Goal: Task Accomplishment & Management: Use online tool/utility

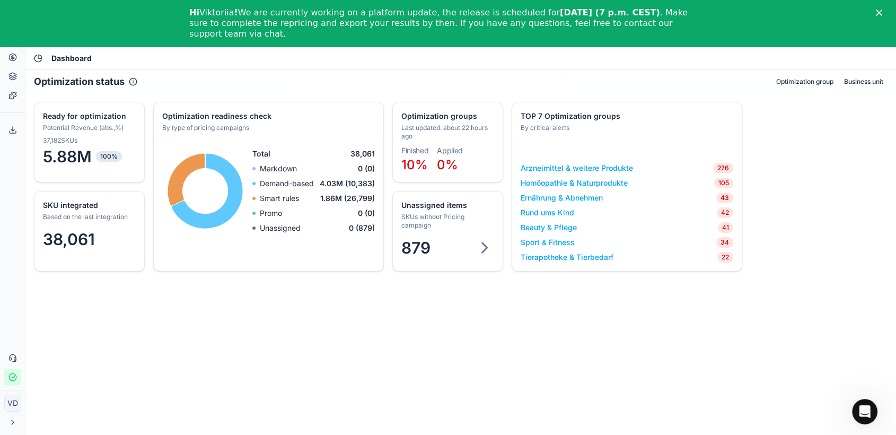
drag, startPoint x: 989, startPoint y: 2, endPoint x: 363, endPoint y: 330, distance: 707.2
click at [363, 330] on div "Optimization status Optimization group Business unit SKU integrated Based on th…" at bounding box center [460, 275] width 871 height 411
click at [6, 74] on button "Product portfolio" at bounding box center [12, 76] width 17 height 17
click at [45, 95] on link "Assortment" at bounding box center [102, 96] width 124 height 15
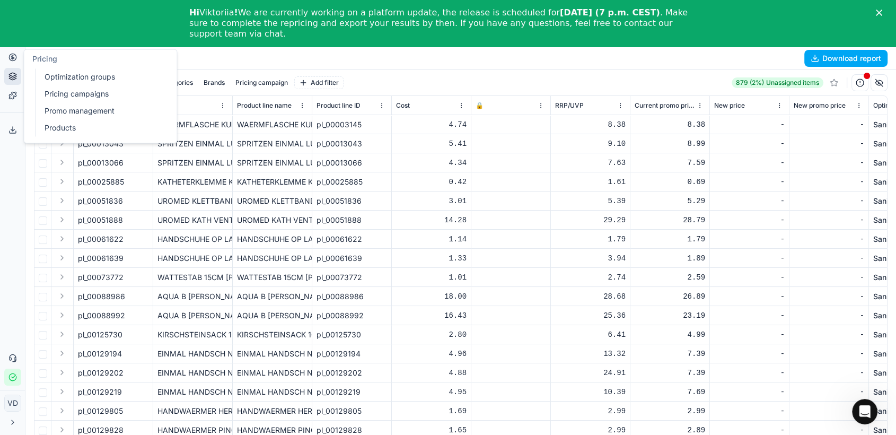
click at [54, 77] on link "Optimization groups" at bounding box center [102, 76] width 124 height 15
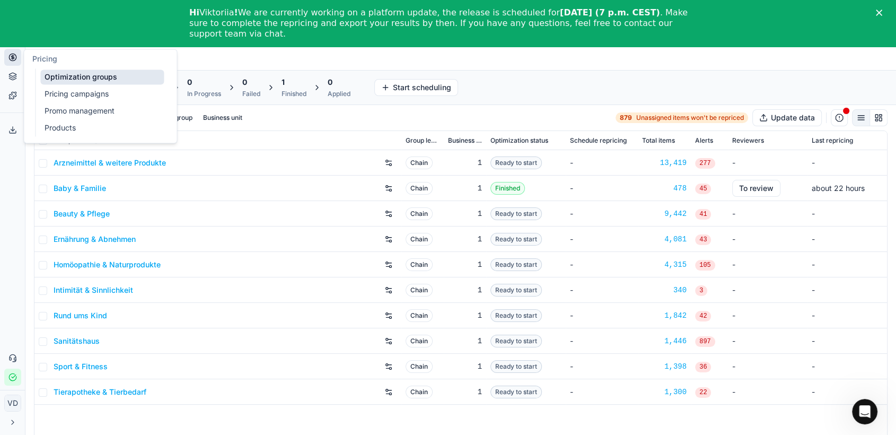
click at [59, 90] on link "Pricing campaigns" at bounding box center [102, 93] width 124 height 15
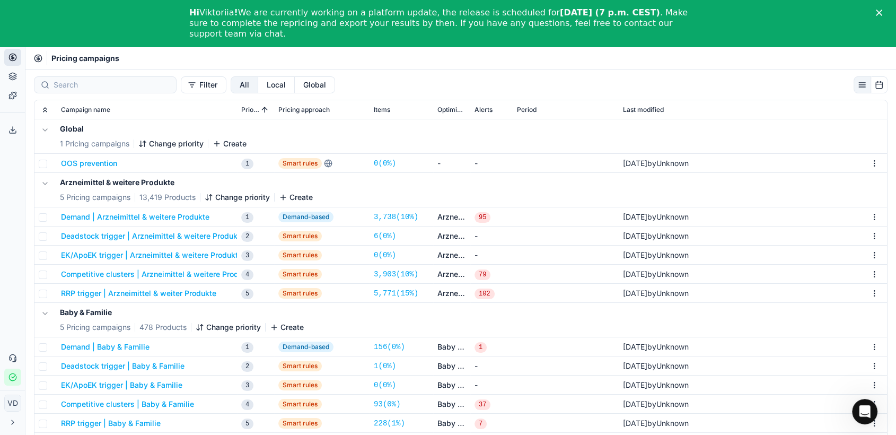
click at [882, 13] on icon "Close" at bounding box center [879, 13] width 6 height 6
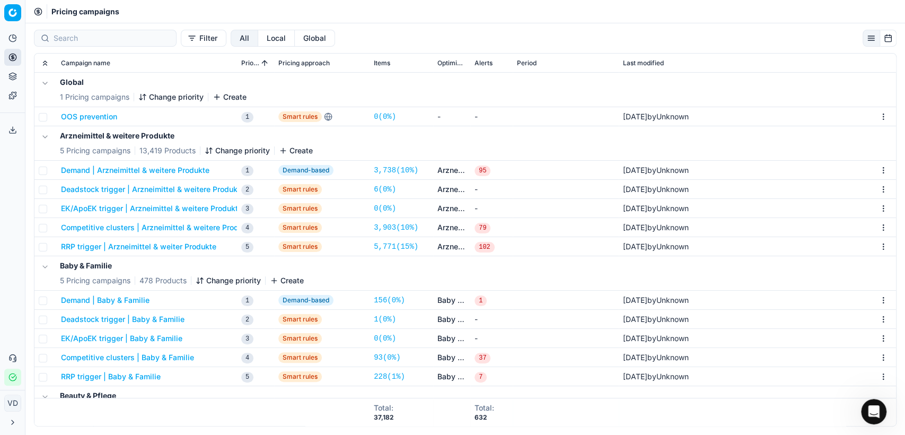
click at [13, 42] on icon at bounding box center [12, 38] width 8 height 8
click at [15, 15] on html "Pricing platform Analytics Pricing Product portfolio Templates Export service 0…" at bounding box center [452, 217] width 905 height 435
click at [58, 54] on div "Workspace" at bounding box center [63, 52] width 113 height 23
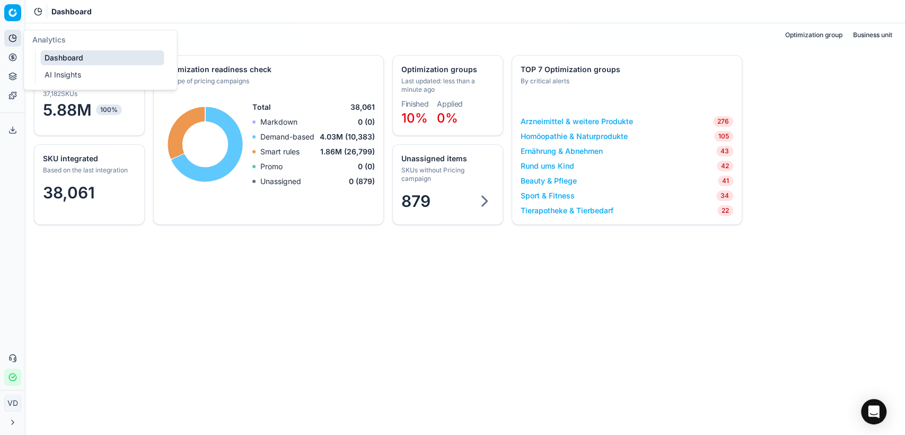
click at [8, 41] on button "Analytics" at bounding box center [12, 38] width 17 height 17
click at [52, 69] on link "AI Insights" at bounding box center [102, 74] width 124 height 15
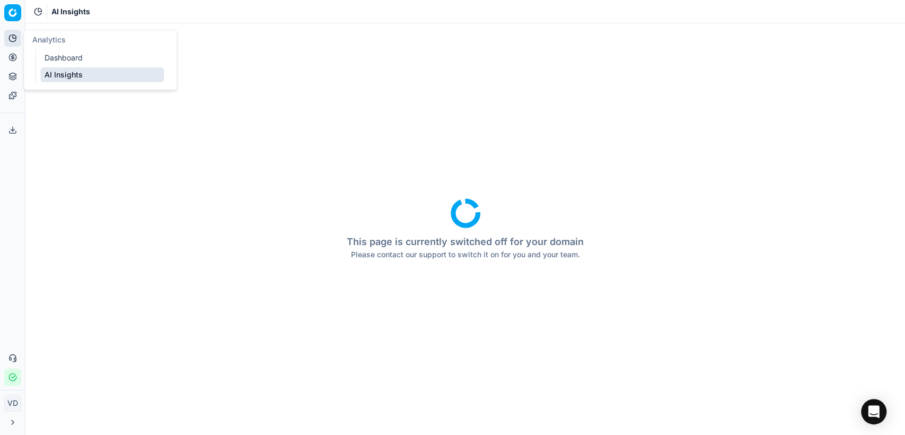
click at [2, 48] on div "Analytics Pricing Product portfolio Templates" at bounding box center [12, 66] width 25 height 83
click at [4, 50] on button "Pricing" at bounding box center [12, 57] width 17 height 17
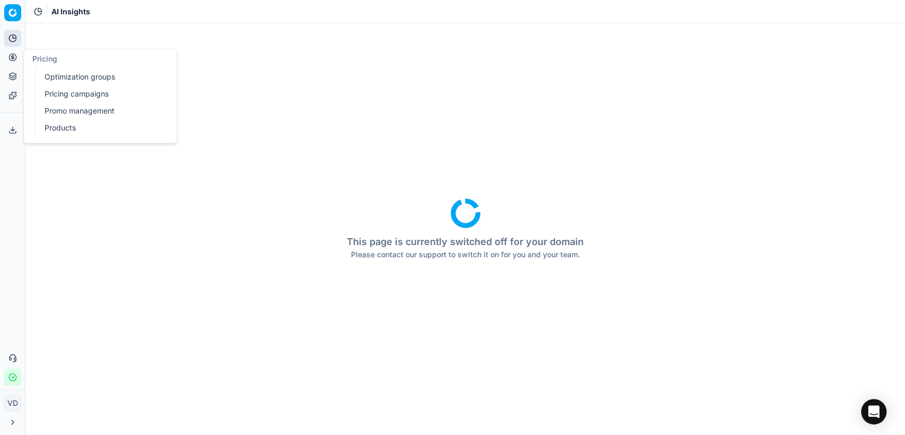
click at [56, 73] on link "Optimization groups" at bounding box center [102, 76] width 124 height 15
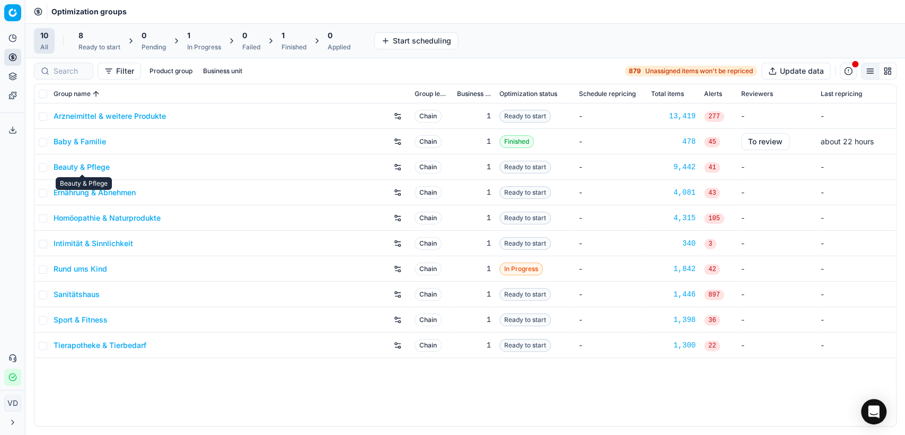
click at [103, 162] on link "Beauty & Pflege" at bounding box center [82, 167] width 56 height 11
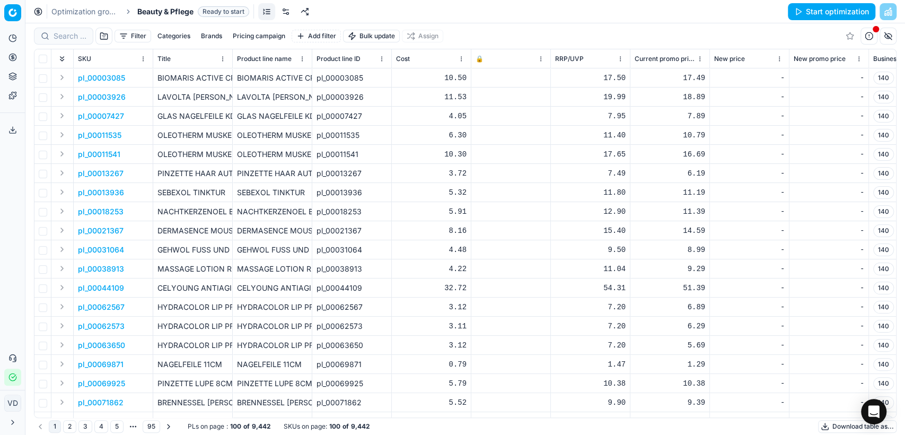
click at [59, 75] on button "Expand" at bounding box center [62, 77] width 13 height 13
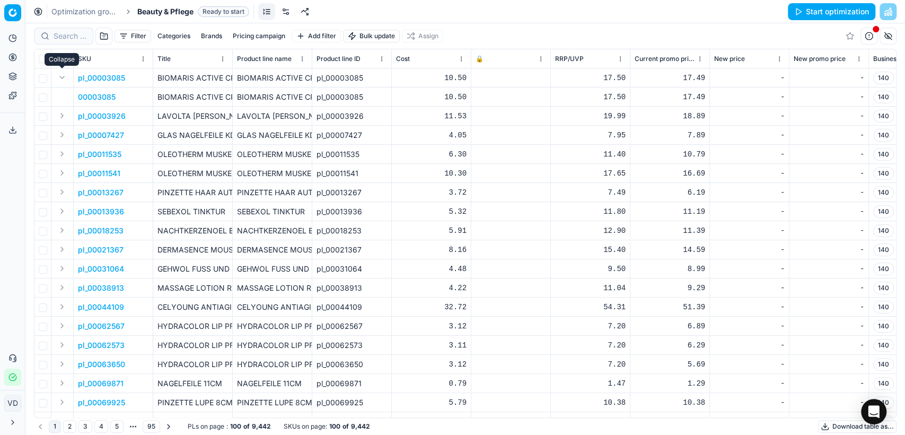
click at [59, 77] on button "Expand" at bounding box center [62, 77] width 13 height 13
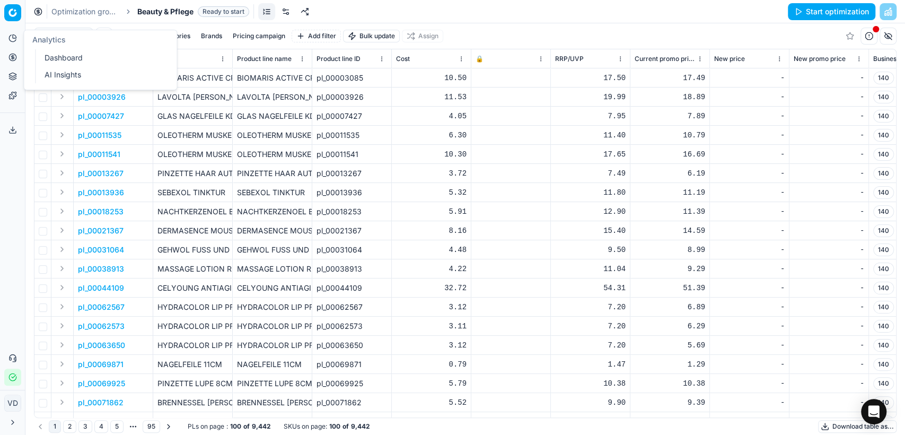
click at [19, 41] on button "Analytics" at bounding box center [12, 38] width 17 height 17
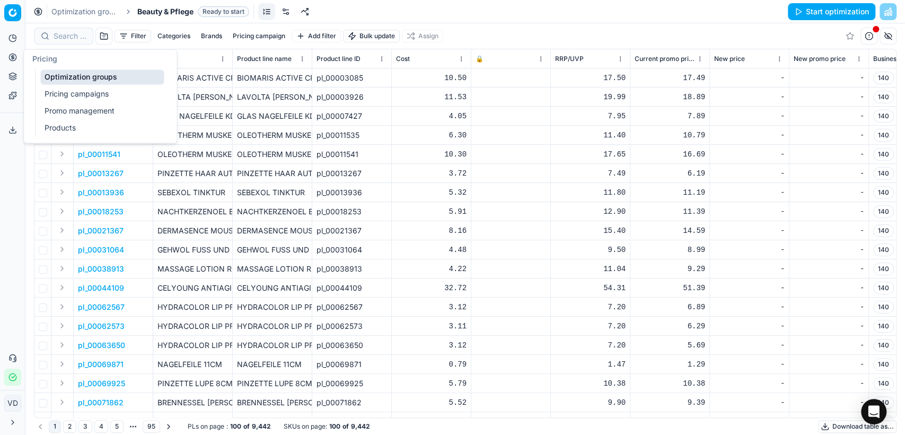
click at [79, 86] on link "Pricing campaigns" at bounding box center [102, 93] width 124 height 15
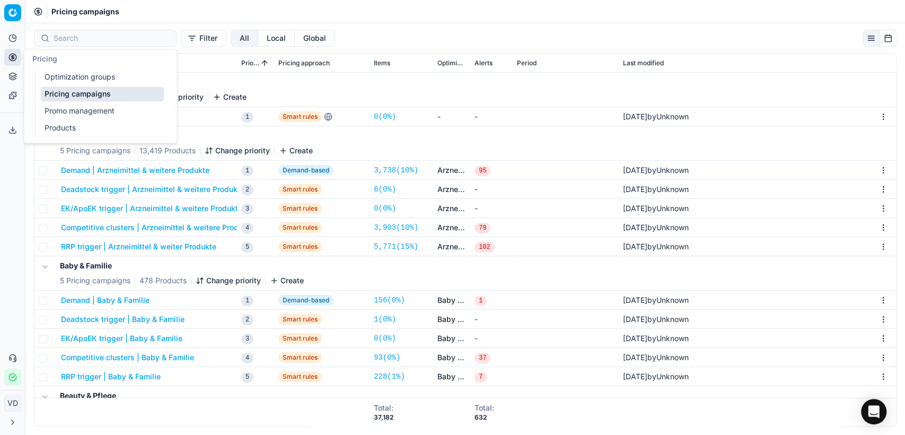
click at [66, 74] on link "Optimization groups" at bounding box center [102, 76] width 124 height 15
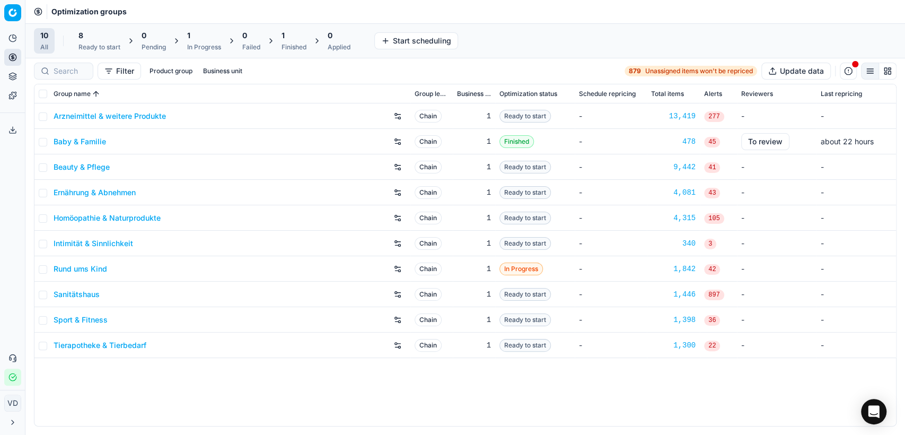
click at [182, 403] on div "Arzneimittel & weitere Produkte Chain 1 Ready to start - 13,419 277 - - Baby & …" at bounding box center [465, 264] width 862 height 322
click at [42, 167] on input "checkbox" at bounding box center [43, 167] width 8 height 8
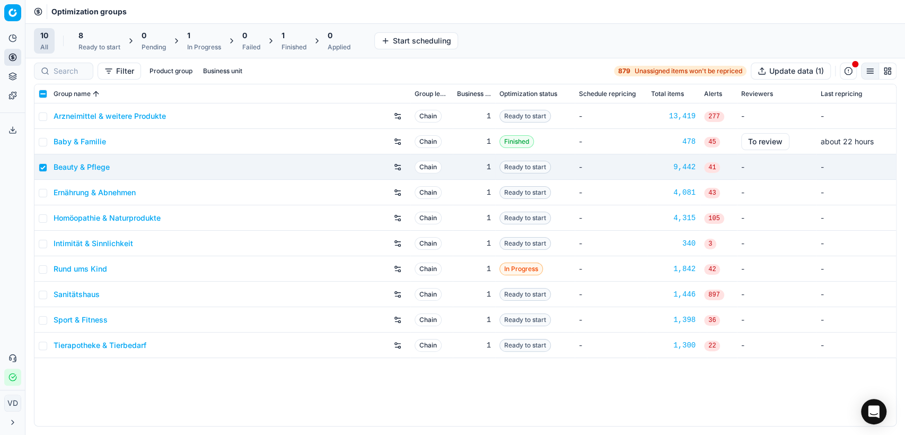
click at [386, 45] on button "Start scheduling" at bounding box center [416, 40] width 84 height 17
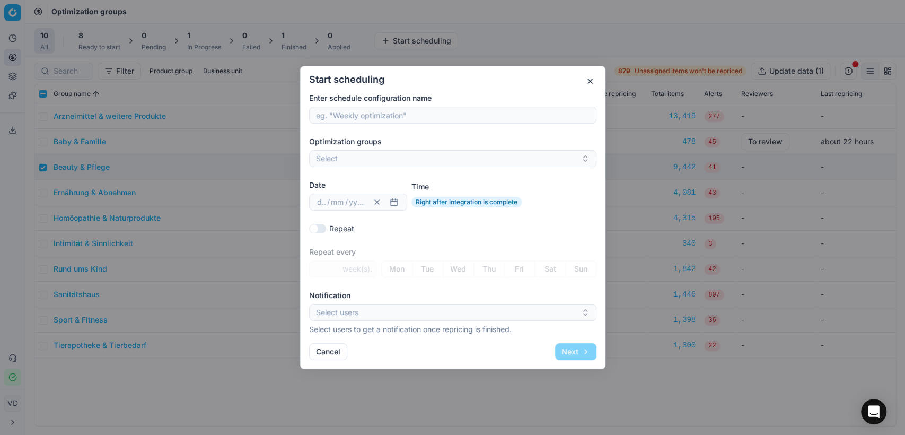
click at [593, 83] on button "button" at bounding box center [590, 81] width 13 height 13
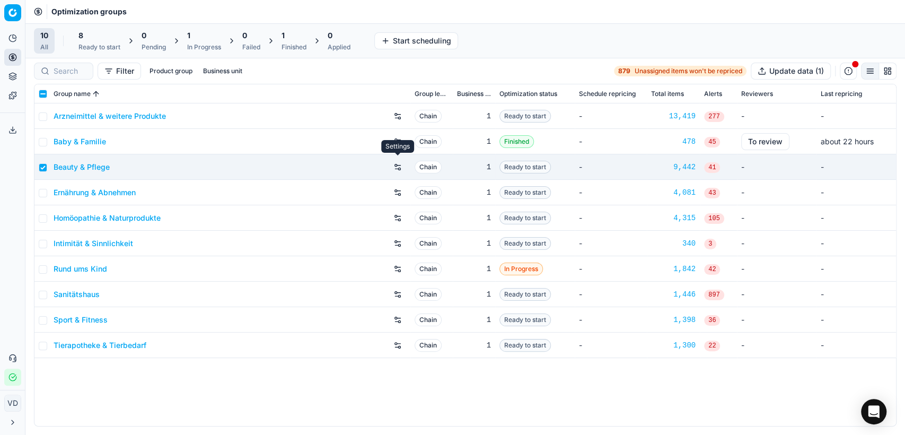
click at [397, 167] on button "button" at bounding box center [397, 167] width 17 height 17
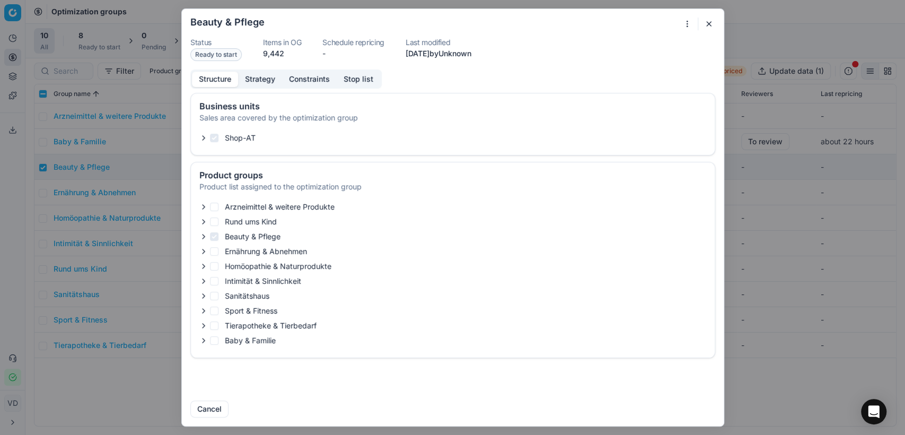
click at [706, 22] on button "button" at bounding box center [709, 23] width 13 height 13
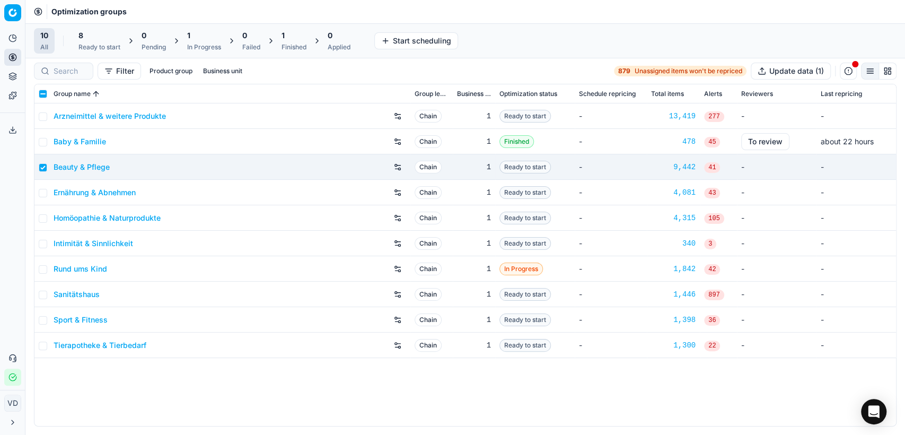
click at [91, 47] on div "Ready to start" at bounding box center [99, 47] width 42 height 8
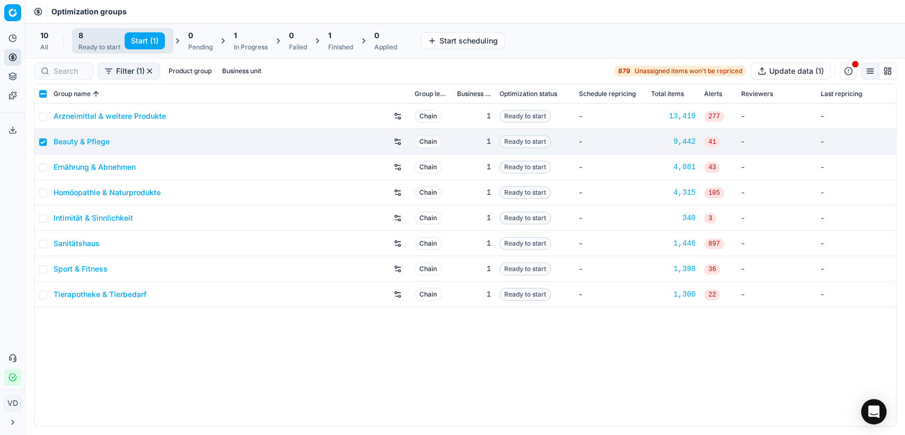
click at [139, 40] on button "Start (1)" at bounding box center [145, 40] width 40 height 17
checkbox input "false"
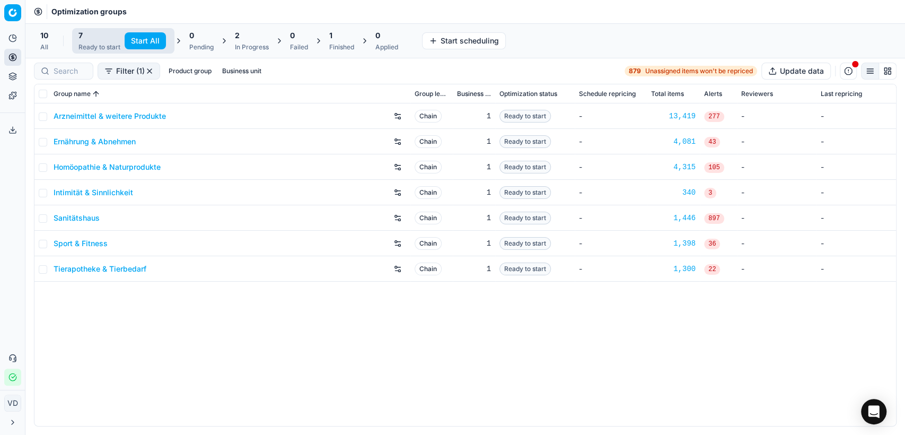
click at [47, 41] on div "10 All" at bounding box center [44, 40] width 8 height 21
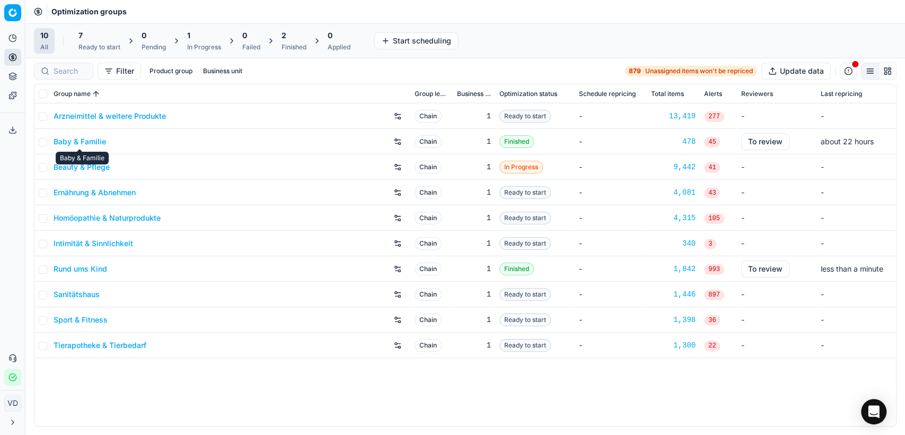
click at [98, 140] on link "Baby & Familie" at bounding box center [80, 141] width 52 height 11
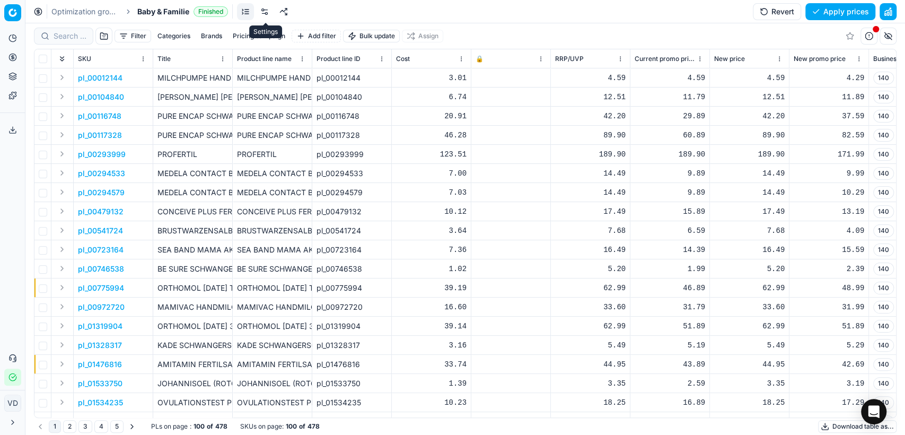
click at [263, 12] on link at bounding box center [264, 11] width 17 height 17
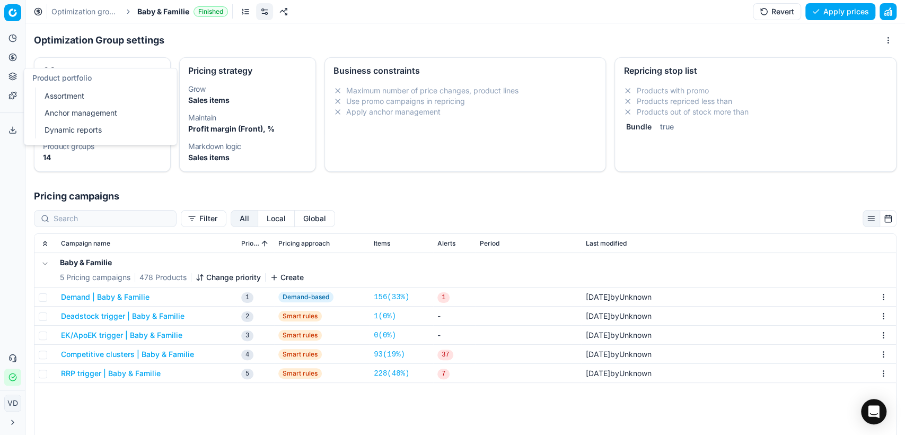
click at [49, 95] on link "Assortment" at bounding box center [102, 96] width 124 height 15
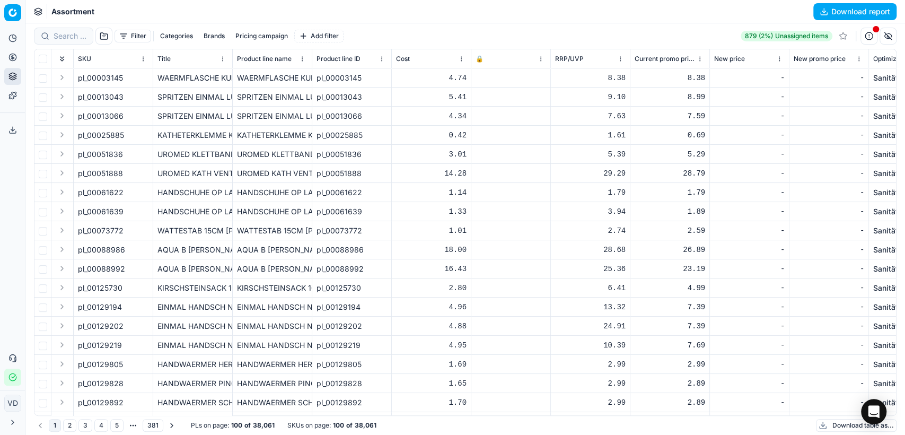
click at [869, 14] on button "Download report" at bounding box center [854, 11] width 83 height 17
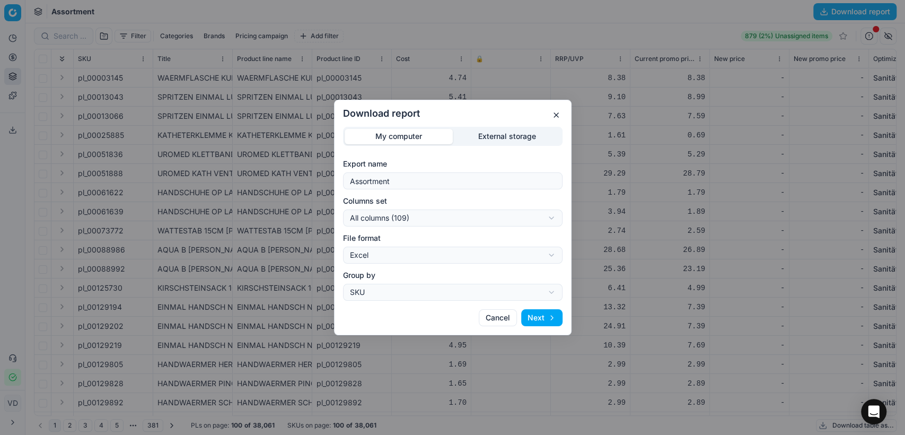
click at [479, 289] on div "Download report My computer External storage Export name Assortment Columns set…" at bounding box center [452, 217] width 905 height 435
click at [537, 315] on button "Next" at bounding box center [541, 317] width 41 height 17
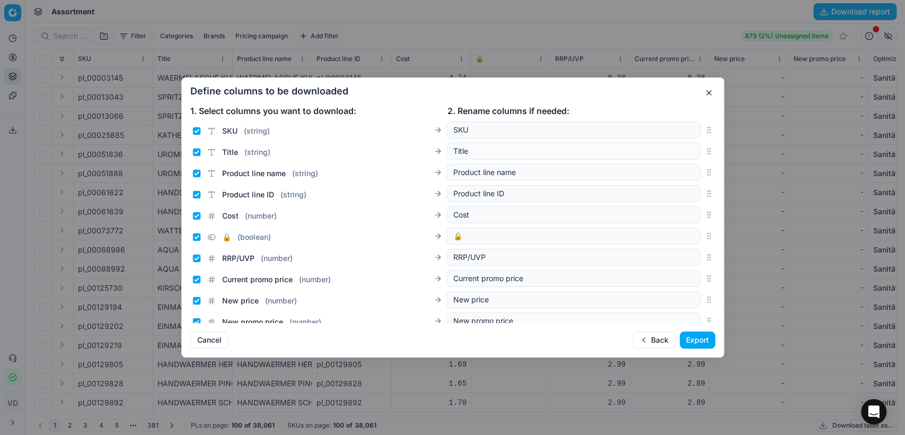
click at [687, 340] on button "Export" at bounding box center [698, 339] width 36 height 17
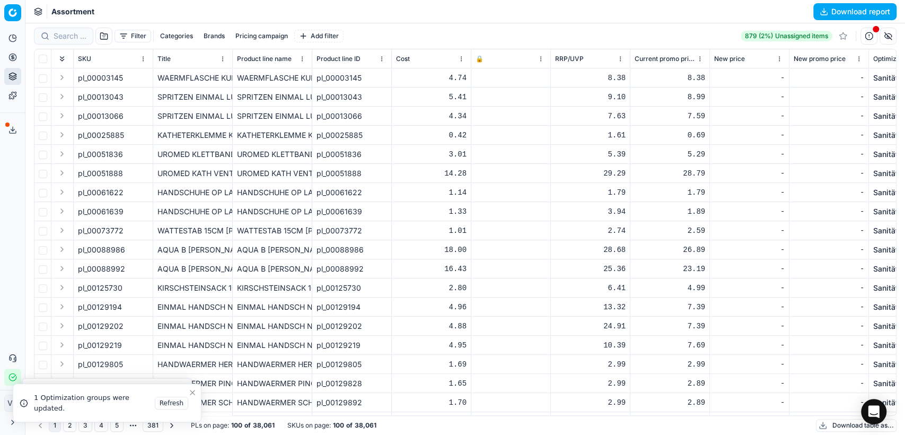
click at [13, 131] on icon at bounding box center [12, 130] width 8 height 8
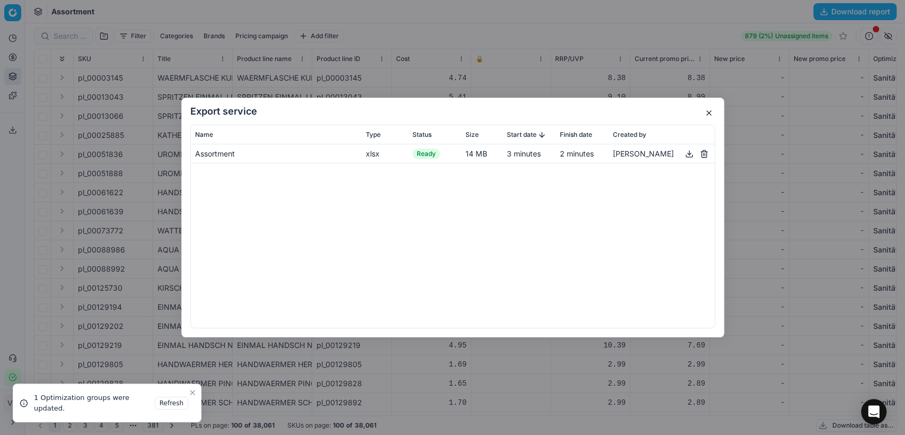
click at [687, 154] on button "button" at bounding box center [689, 153] width 13 height 13
drag, startPoint x: 515, startPoint y: 111, endPoint x: 515, endPoint y: 156, distance: 45.1
click at [515, 156] on div "Export service Name Type Status Size Start date Finish date Created by Assortme…" at bounding box center [452, 218] width 543 height 240
click at [706, 113] on button "button" at bounding box center [709, 113] width 13 height 13
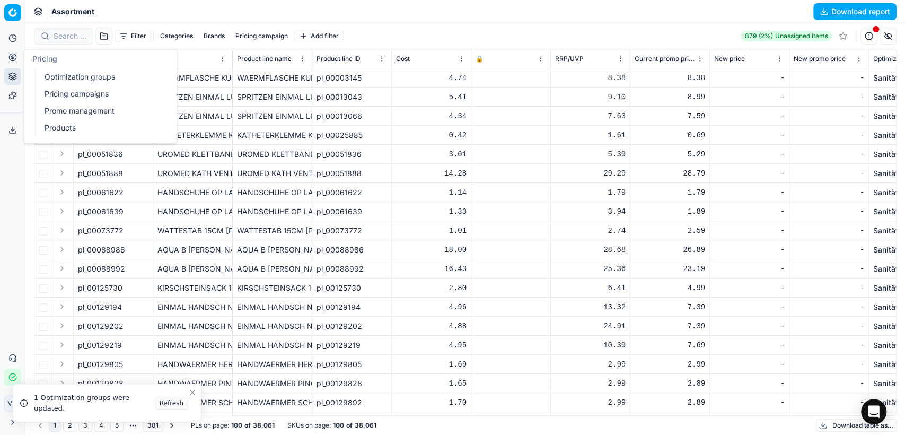
click at [14, 55] on icon at bounding box center [12, 57] width 8 height 8
click at [44, 75] on link "Optimization groups" at bounding box center [102, 76] width 124 height 15
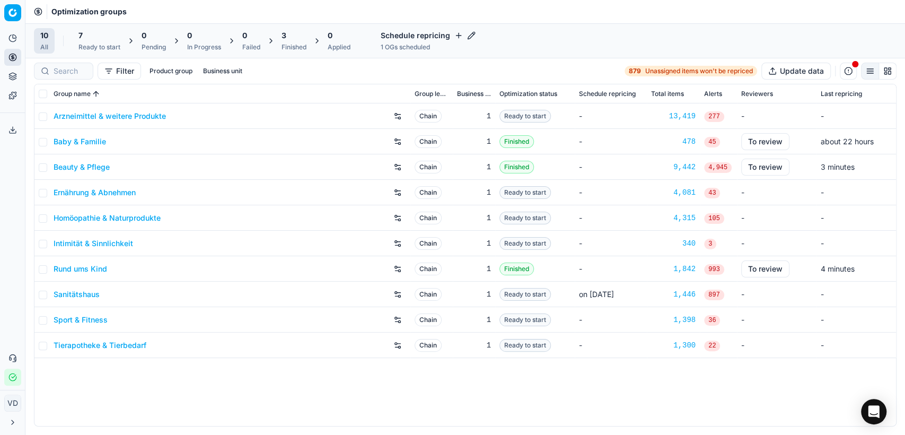
click at [94, 165] on link "Beauty & Pflege" at bounding box center [82, 167] width 56 height 11
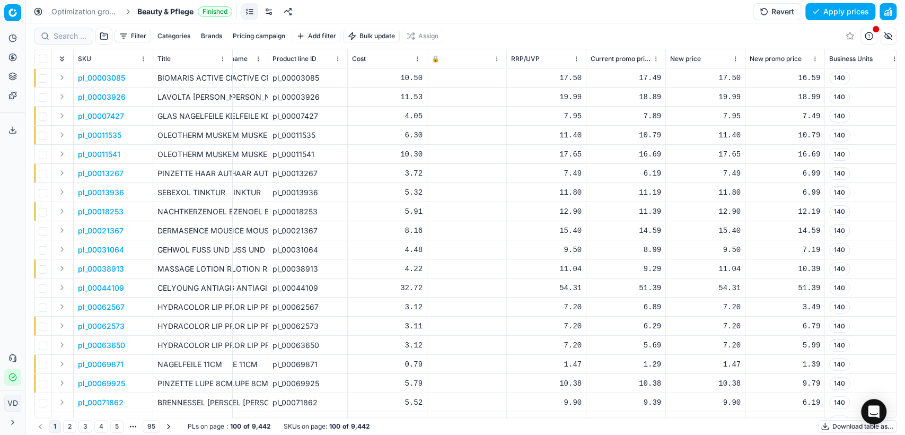
scroll to position [0, 49]
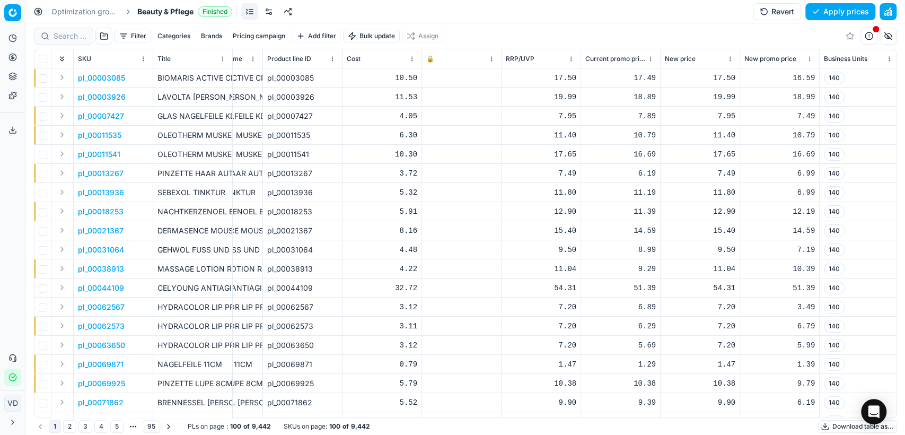
click at [618, 76] on div "17.49" at bounding box center [620, 78] width 71 height 11
drag, startPoint x: 618, startPoint y: 76, endPoint x: 583, endPoint y: 81, distance: 35.3
click at [583, 81] on td "17.49" at bounding box center [621, 77] width 80 height 19
type input "18.19"
click at [560, 36] on div "Filter Categories Brands Pricing campaign Add filter Bulk update Assign" at bounding box center [465, 35] width 863 height 25
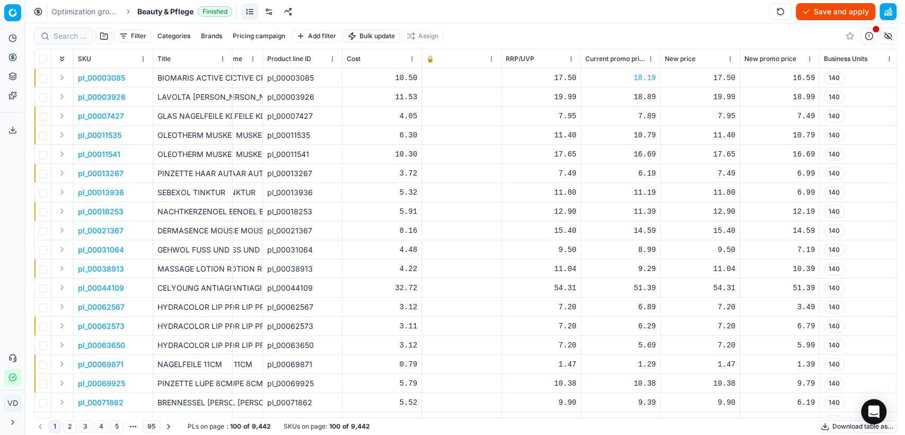
click at [95, 10] on link "Optimization groups" at bounding box center [85, 11] width 68 height 11
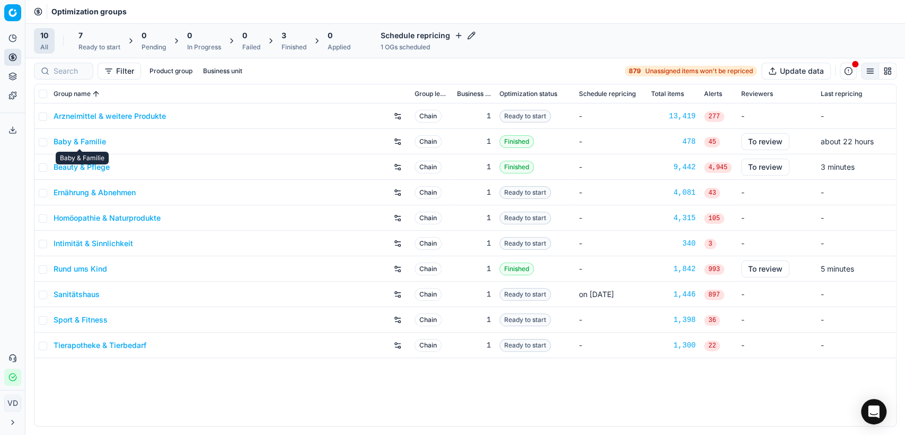
click at [85, 144] on link "Baby & Familie" at bounding box center [80, 141] width 52 height 11
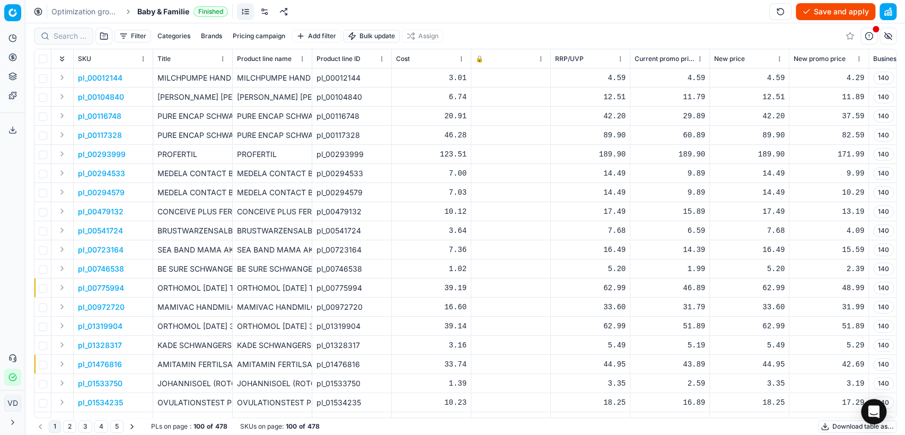
click at [103, 12] on link "Optimization groups" at bounding box center [85, 11] width 68 height 11
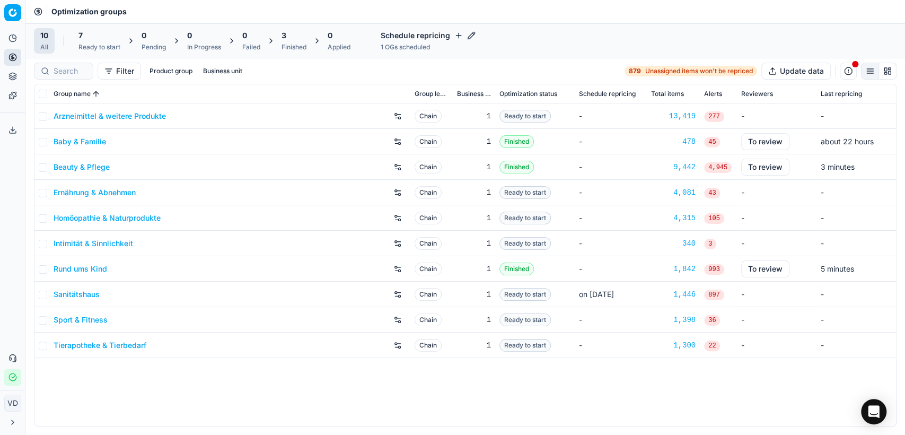
click at [72, 162] on link "Beauty & Pflege" at bounding box center [82, 167] width 56 height 11
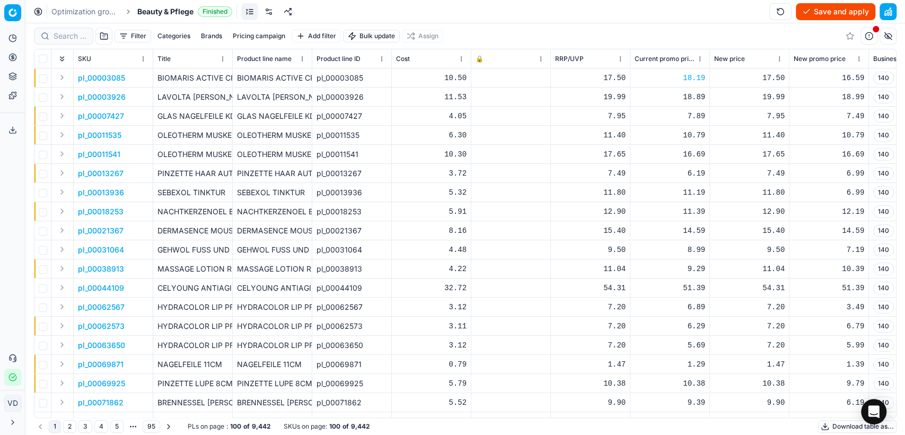
click at [543, 61] on html "Pricing platform Analytics Pricing Product portfolio Templates Export service 1…" at bounding box center [452, 217] width 905 height 435
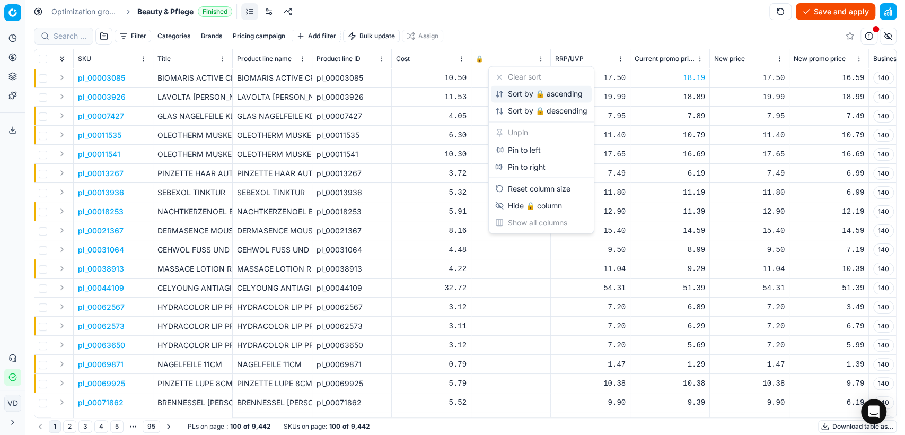
click at [525, 100] on div "Sort by 🔒 ascending" at bounding box center [541, 93] width 101 height 17
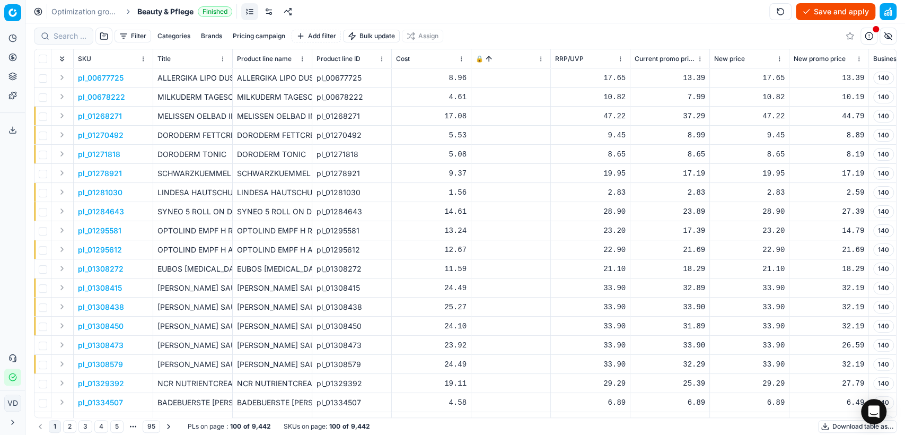
click at [541, 59] on html "Pricing platform Analytics Pricing Product portfolio Templates Export service 1…" at bounding box center [452, 217] width 905 height 435
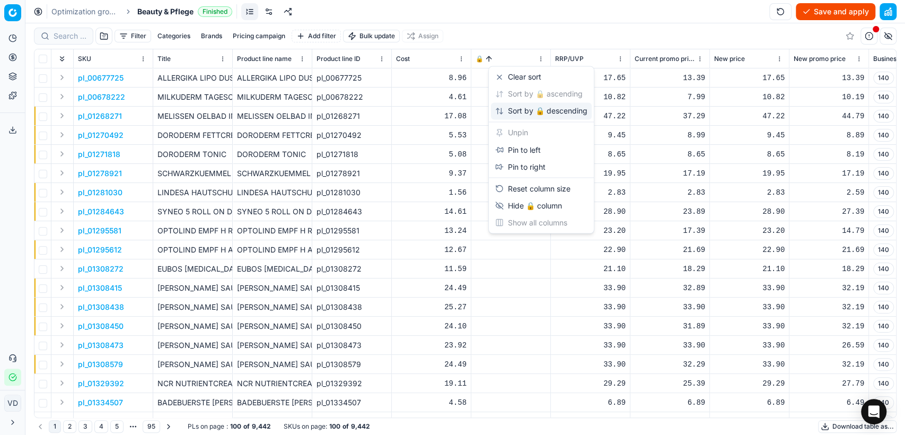
click at [524, 106] on div "Sort by 🔒 descending" at bounding box center [541, 111] width 92 height 11
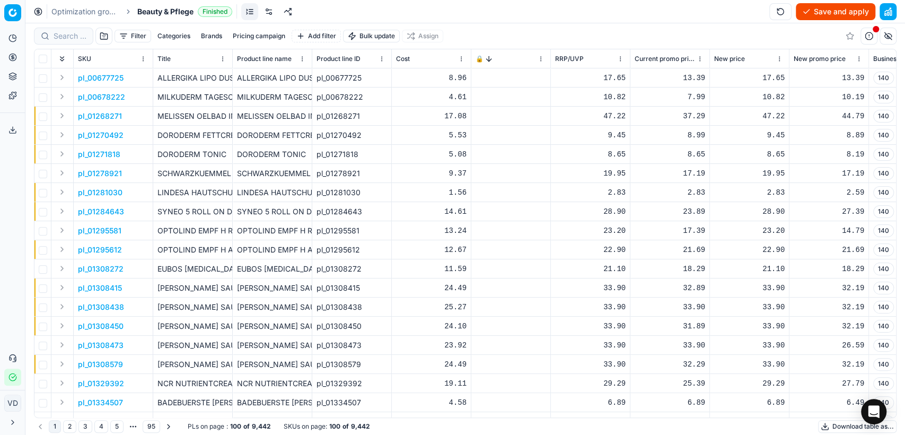
click at [537, 58] on html "Pricing platform Analytics Pricing Product portfolio Templates Export service 1…" at bounding box center [452, 217] width 905 height 435
drag, startPoint x: 87, startPoint y: 411, endPoint x: 127, endPoint y: 417, distance: 40.6
click at [127, 417] on html "Pricing platform Analytics Pricing Product portfolio Templates Export service 1…" at bounding box center [452, 217] width 905 height 435
click at [190, 402] on icon "Close toast" at bounding box center [192, 403] width 8 height 8
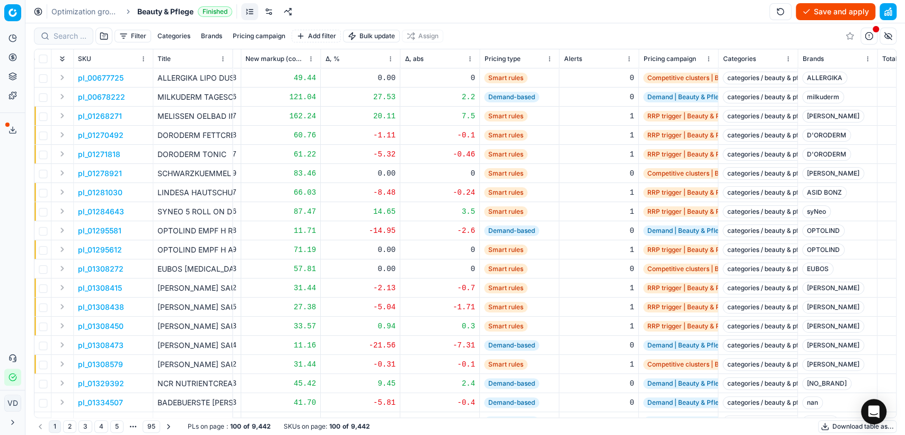
scroll to position [0, 1115]
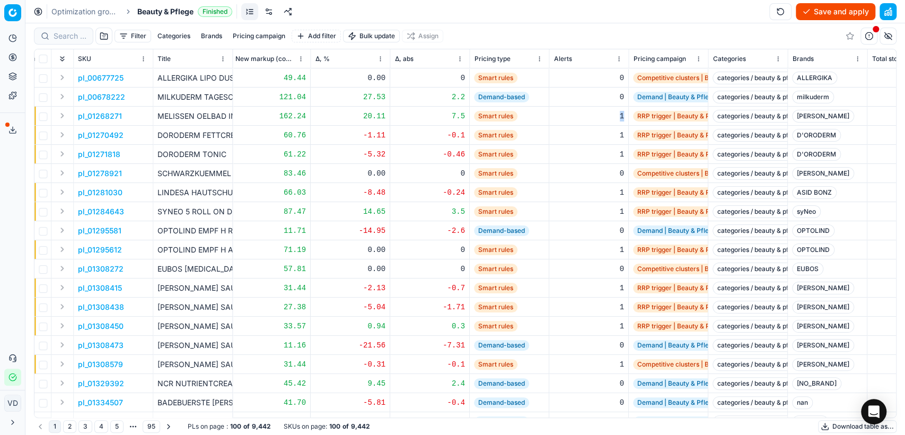
drag, startPoint x: 617, startPoint y: 115, endPoint x: 625, endPoint y: 115, distance: 8.5
click at [625, 115] on td "1" at bounding box center [589, 116] width 80 height 19
click at [37, 119] on td at bounding box center [42, 116] width 17 height 19
click at [43, 118] on input "checkbox" at bounding box center [43, 116] width 8 height 8
checkbox input "true"
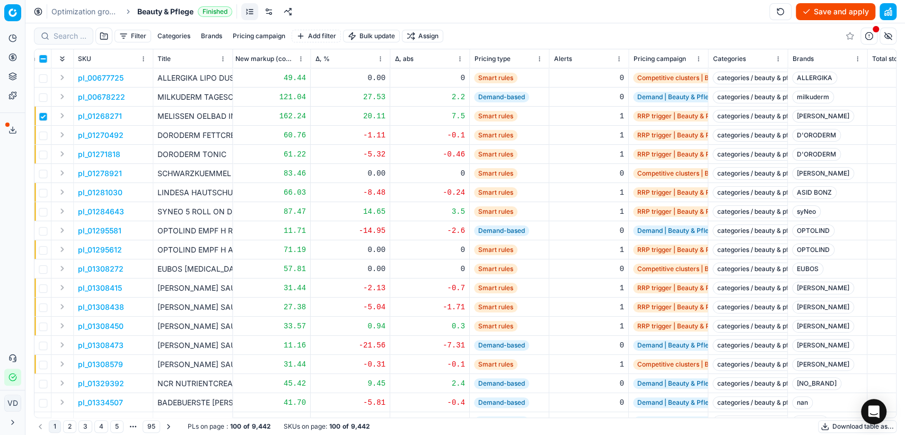
click at [82, 115] on p "pl_01268271" at bounding box center [100, 116] width 44 height 11
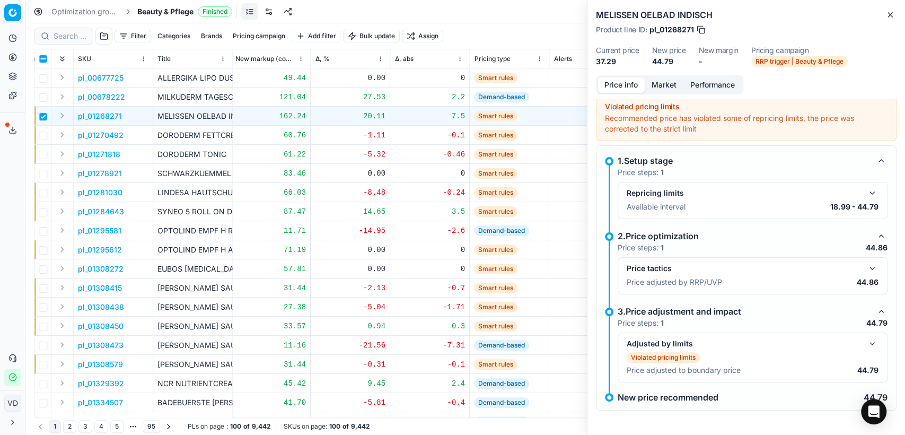
scroll to position [4, 0]
click at [889, 14] on icon "button" at bounding box center [890, 15] width 8 height 8
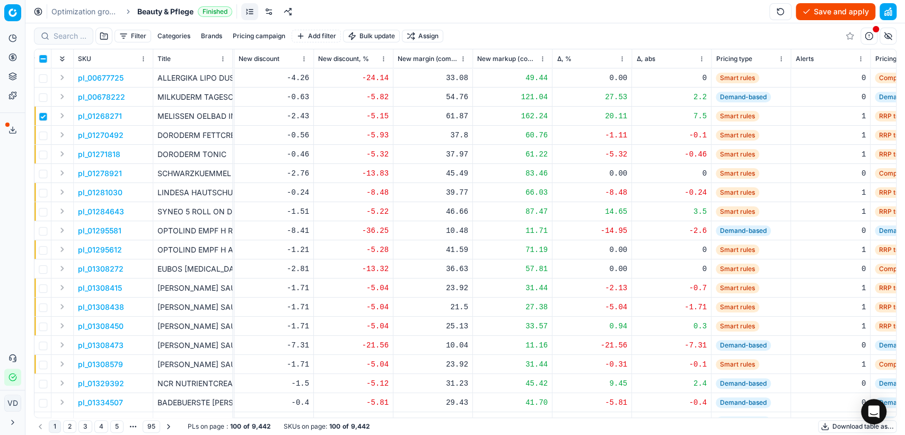
scroll to position [0, 868]
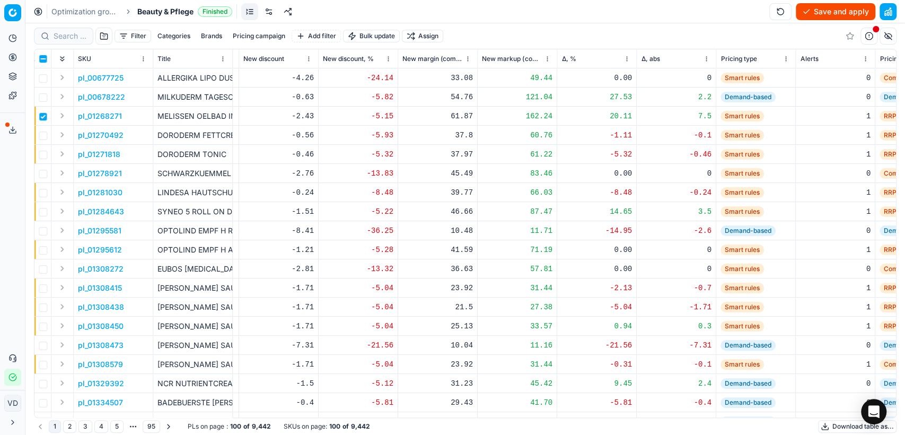
click at [92, 58] on div "SKU" at bounding box center [113, 59] width 71 height 11
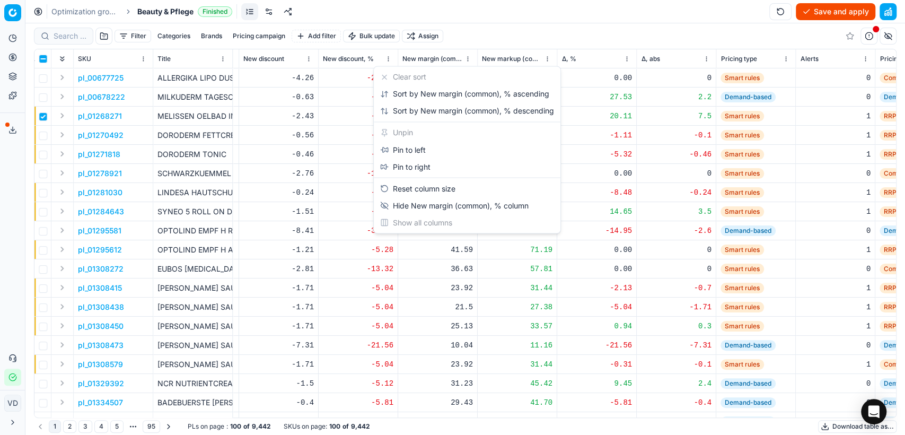
click at [469, 58] on html "Pricing platform Analytics Pricing Product portfolio Templates Export service 1…" at bounding box center [452, 217] width 905 height 435
click at [484, 30] on html "Pricing platform Analytics Pricing Product portfolio Templates Export service 1…" at bounding box center [452, 217] width 905 height 435
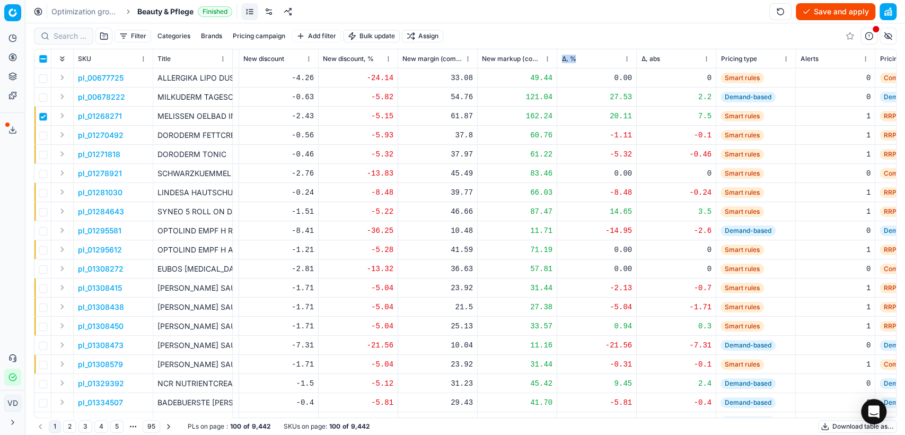
drag, startPoint x: 557, startPoint y: 57, endPoint x: 580, endPoint y: 56, distance: 22.8
click at [580, 56] on th "Δ, %" at bounding box center [597, 58] width 80 height 19
drag, startPoint x: 556, startPoint y: 60, endPoint x: 590, endPoint y: 60, distance: 33.9
click at [557, 60] on div at bounding box center [556, 58] width 1 height 19
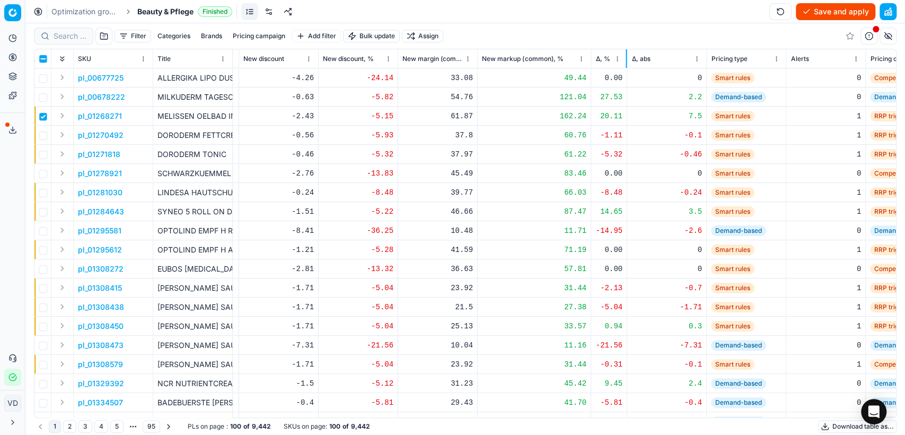
drag, startPoint x: 669, startPoint y: 63, endPoint x: 626, endPoint y: 62, distance: 43.5
click at [626, 62] on div at bounding box center [626, 58] width 1 height 19
click at [13, 35] on icon at bounding box center [15, 36] width 4 height 4
click at [55, 56] on link "Dashboard" at bounding box center [102, 57] width 124 height 15
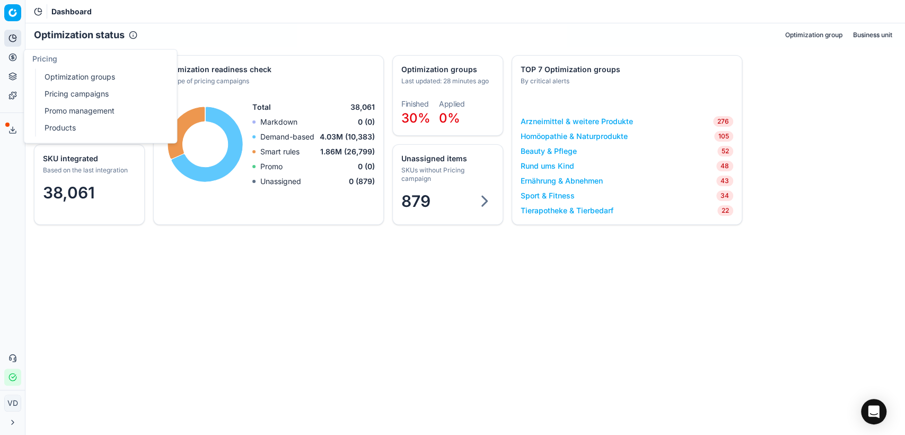
click at [20, 52] on button "Pricing" at bounding box center [12, 57] width 17 height 17
click at [57, 73] on link "Optimization groups" at bounding box center [102, 76] width 124 height 15
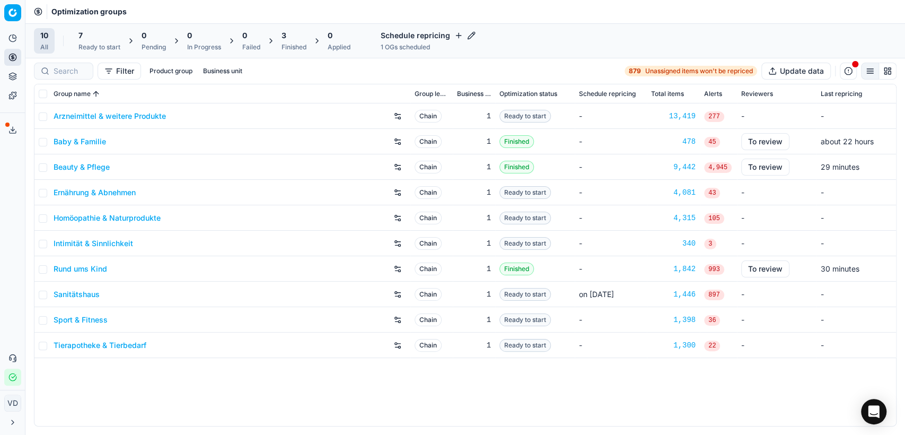
click at [556, 388] on div "Arzneimittel & weitere Produkte Chain 1 Ready to start - 13,419 277 - - Baby & …" at bounding box center [465, 264] width 862 height 322
click at [6, 68] on button "Product portfolio" at bounding box center [12, 76] width 17 height 17
click at [54, 95] on link "Assortment" at bounding box center [102, 96] width 124 height 15
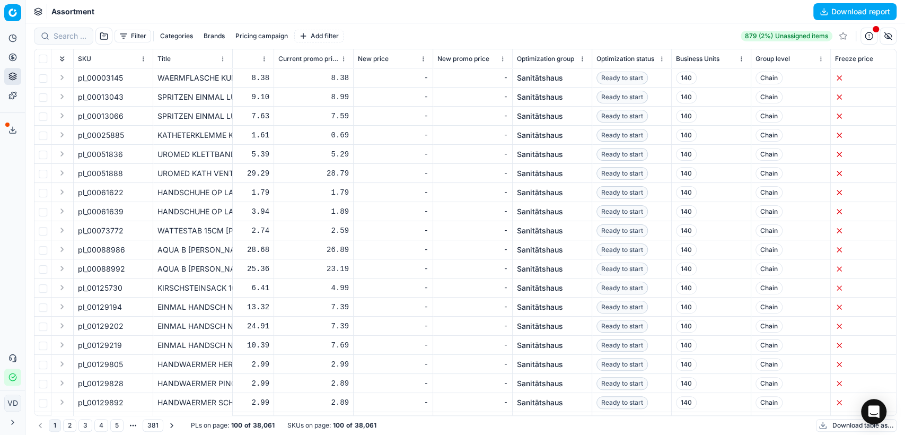
scroll to position [0, 366]
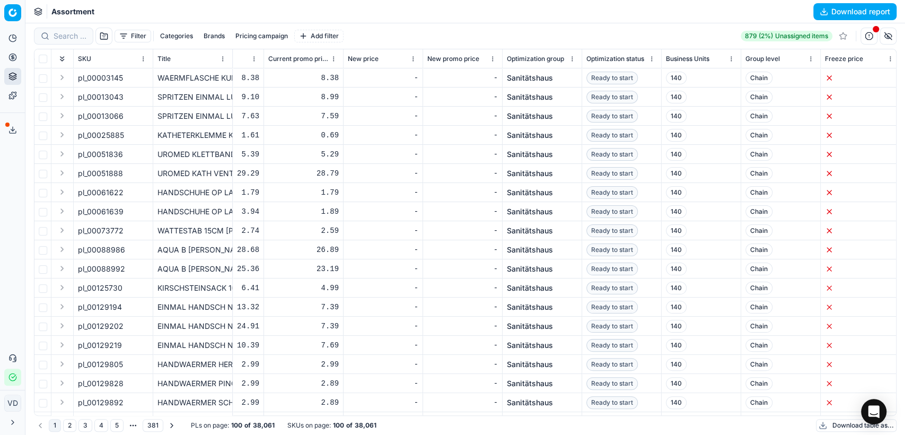
click at [568, 54] on html "Pricing platform Analytics Pricing Product portfolio Templates Export service 1…" at bounding box center [452, 217] width 905 height 435
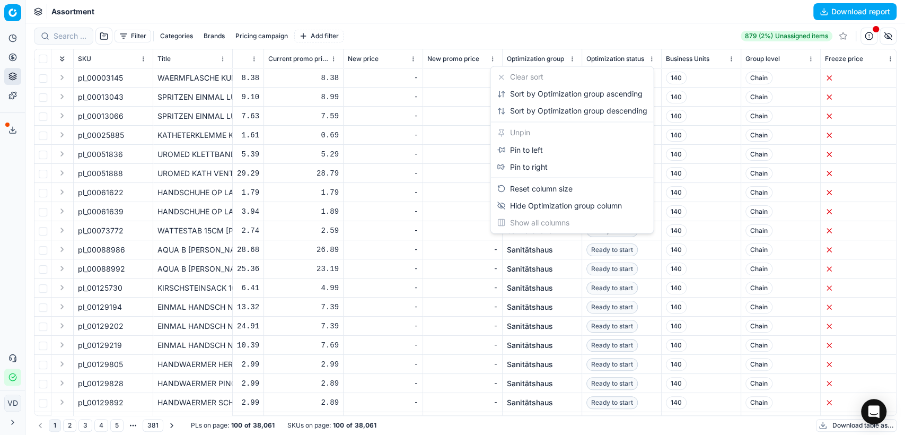
click at [560, 38] on html "Pricing platform Analytics Pricing Product portfolio Templates Export service 1…" at bounding box center [452, 217] width 905 height 435
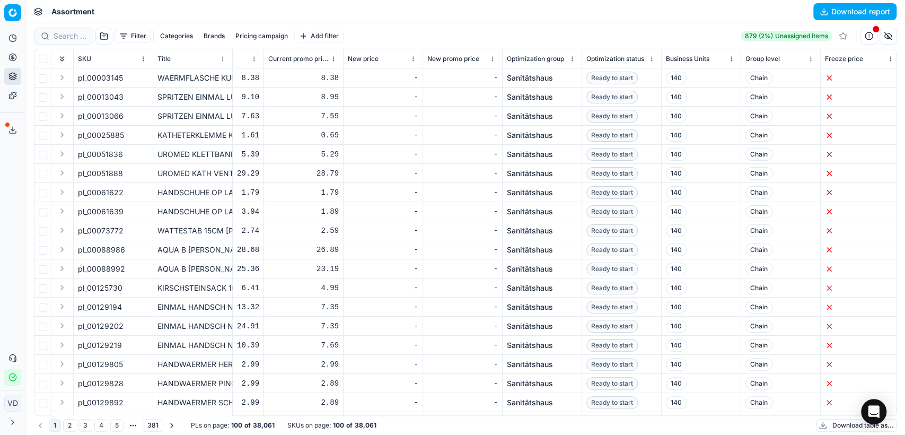
click at [574, 57] on html "Pricing platform Analytics Pricing Product portfolio Templates Export service 1…" at bounding box center [452, 217] width 905 height 435
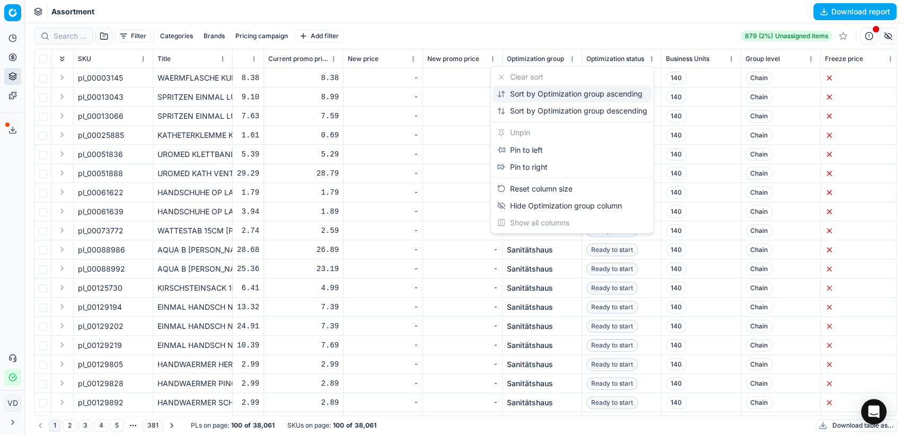
click at [556, 93] on div "Sort by Optimization group ascending" at bounding box center [569, 94] width 145 height 11
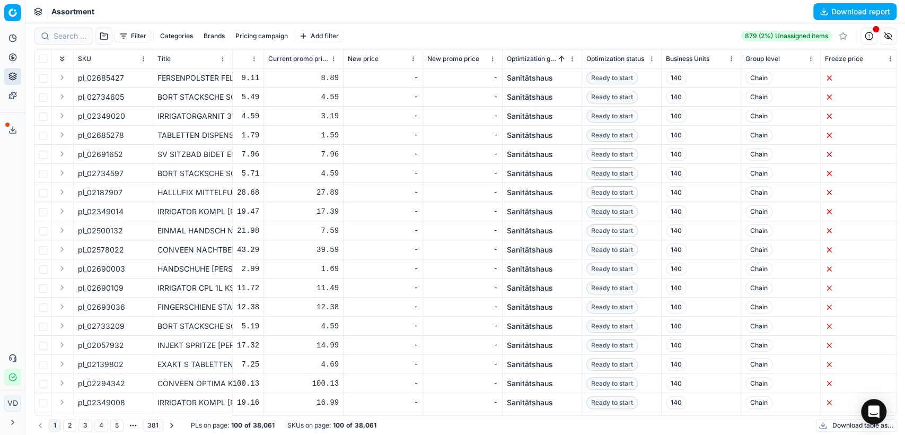
click at [562, 57] on button "Sorted by Optimization group ascending" at bounding box center [561, 59] width 11 height 11
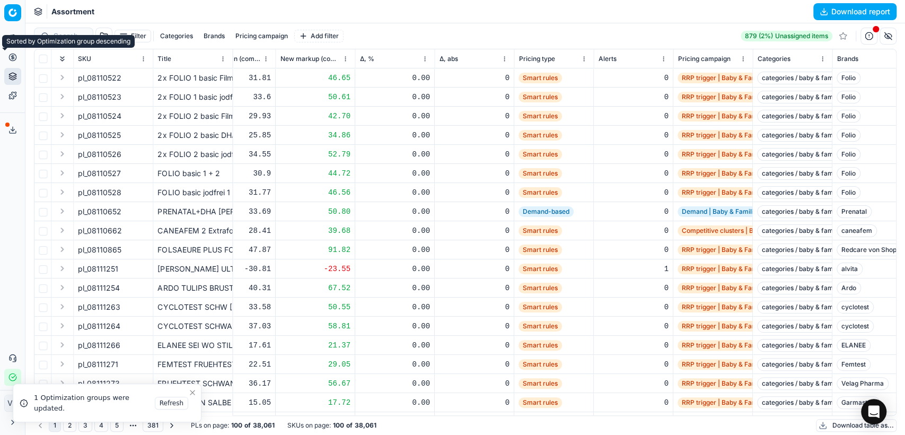
scroll to position [0, 1472]
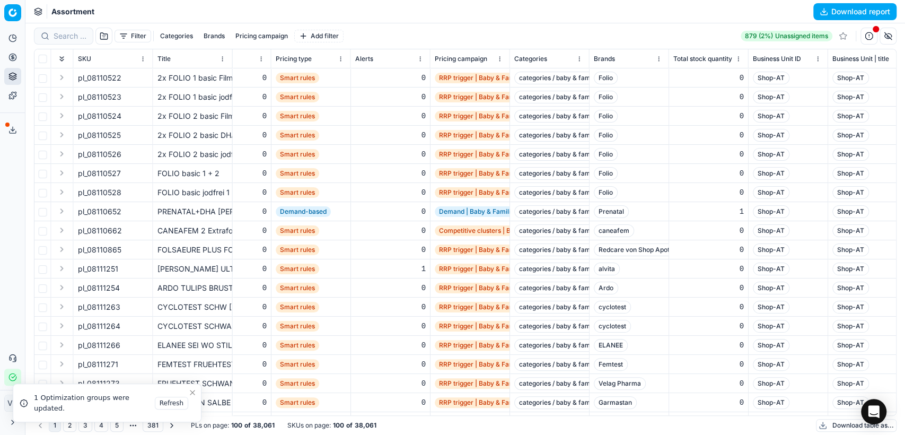
drag, startPoint x: 472, startPoint y: 52, endPoint x: 483, endPoint y: 31, distance: 23.7
click at [483, 31] on div "Filter Categories Brands Pricing campaign Add filter 879 (2%) Unassigned items" at bounding box center [465, 36] width 863 height 17
drag, startPoint x: 793, startPoint y: 54, endPoint x: 668, endPoint y: 39, distance: 126.0
click at [665, 39] on div "Filter Categories Brands Pricing campaign Add filter 879 (2%) Unassigned items" at bounding box center [465, 36] width 863 height 17
click at [103, 34] on button "button" at bounding box center [103, 36] width 17 height 17
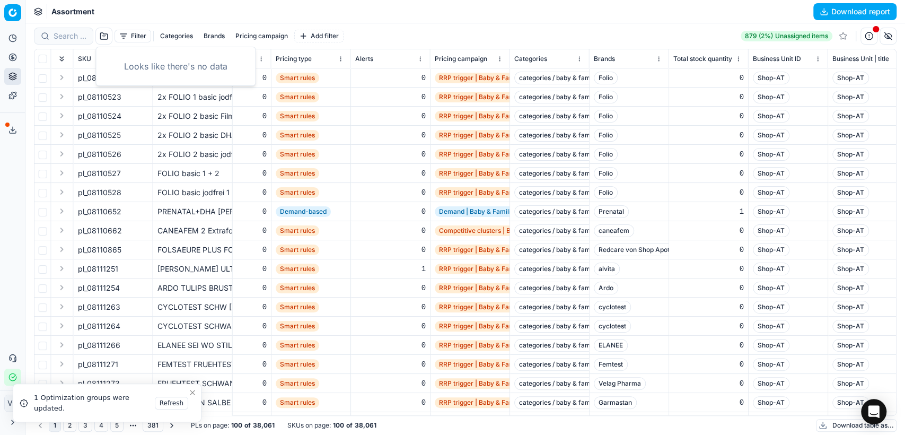
click at [103, 34] on button "button" at bounding box center [103, 36] width 17 height 17
click at [134, 36] on button "Filter" at bounding box center [133, 36] width 37 height 13
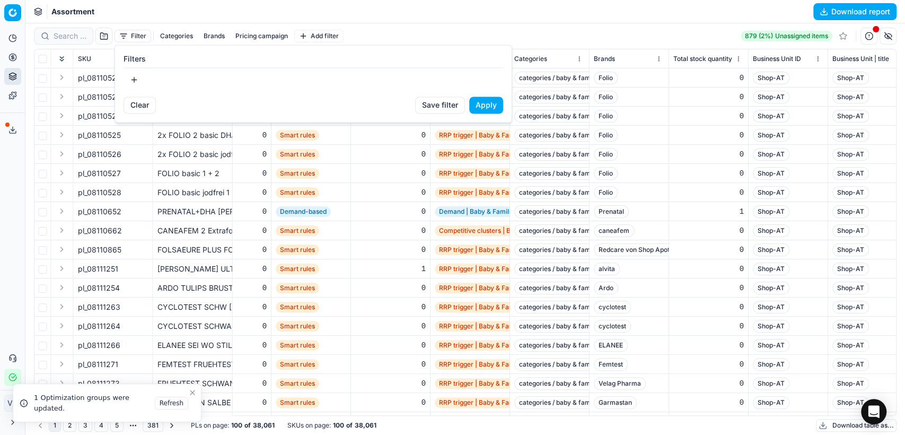
click at [134, 36] on html "Pricing platform Analytics Pricing Product portfolio Templates Export service 1…" at bounding box center [452, 217] width 905 height 435
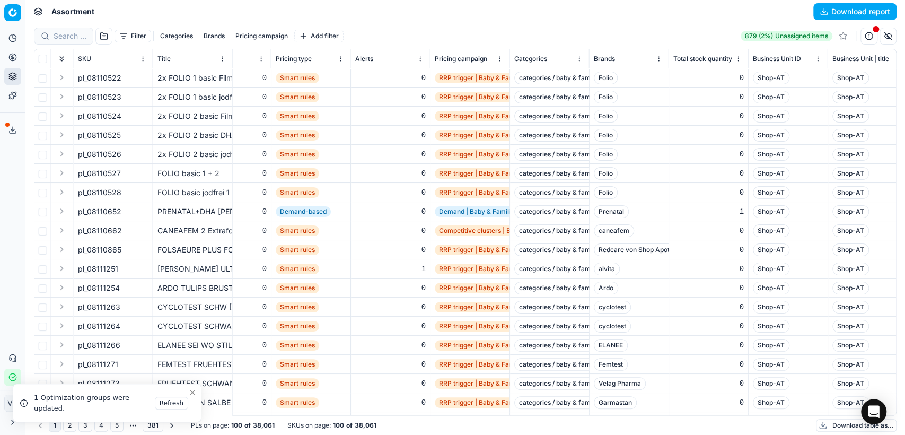
click at [171, 37] on button "Categories" at bounding box center [176, 36] width 41 height 13
click at [874, 39] on button "button" at bounding box center [869, 36] width 17 height 17
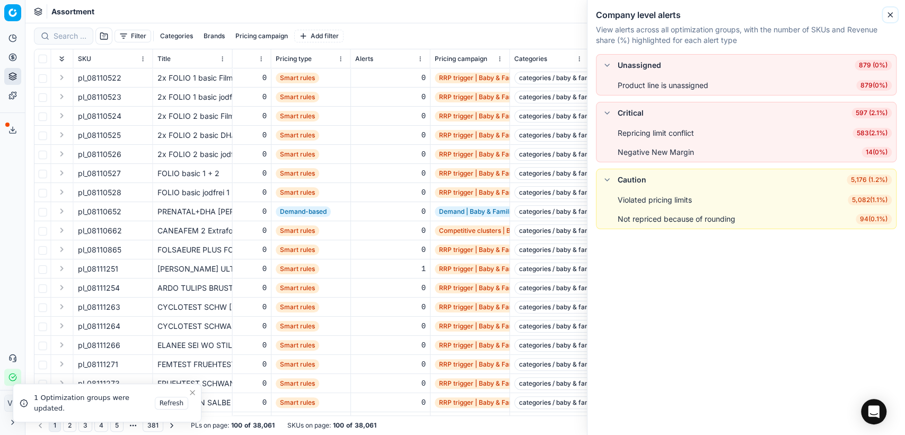
click at [890, 16] on icon "button" at bounding box center [890, 15] width 8 height 8
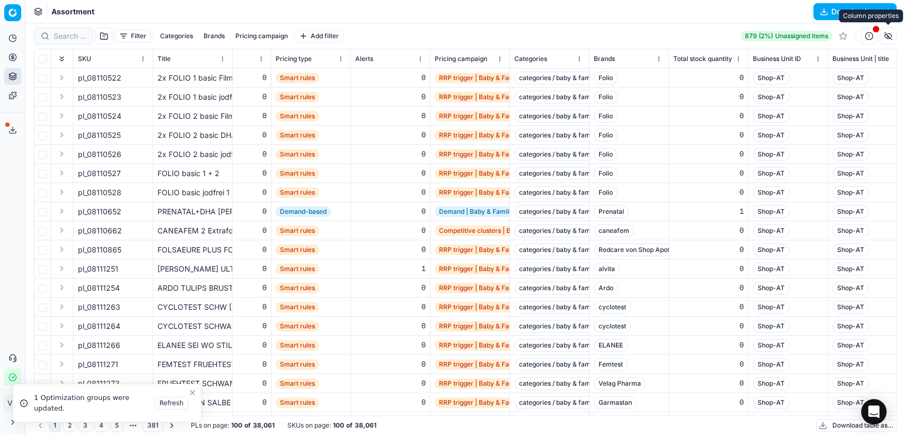
click at [891, 36] on button "button" at bounding box center [888, 36] width 17 height 17
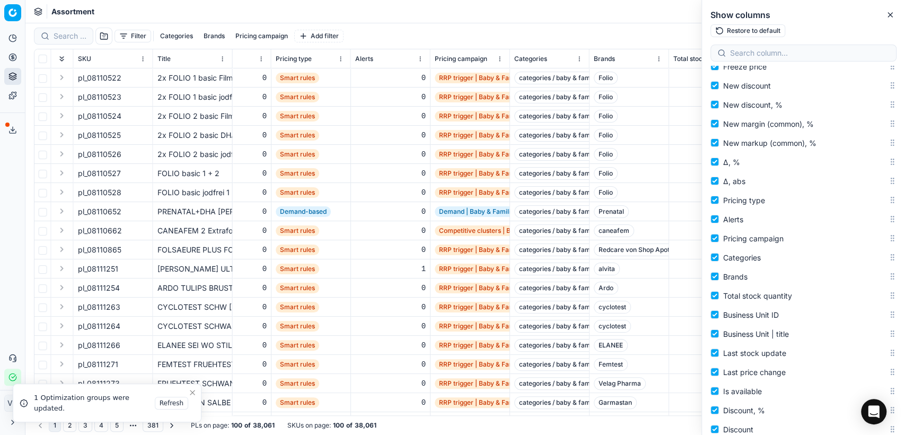
scroll to position [297, 0]
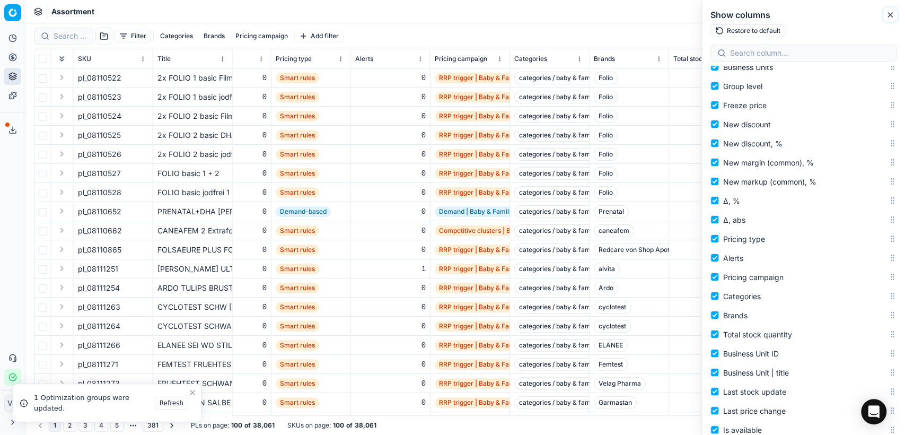
click at [892, 14] on icon "button" at bounding box center [890, 15] width 8 height 8
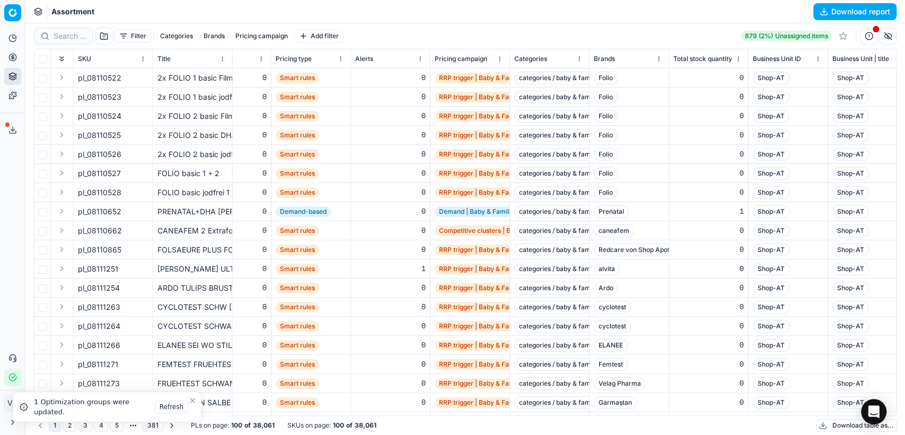
click at [194, 400] on icon "Close toast" at bounding box center [192, 400] width 8 height 8
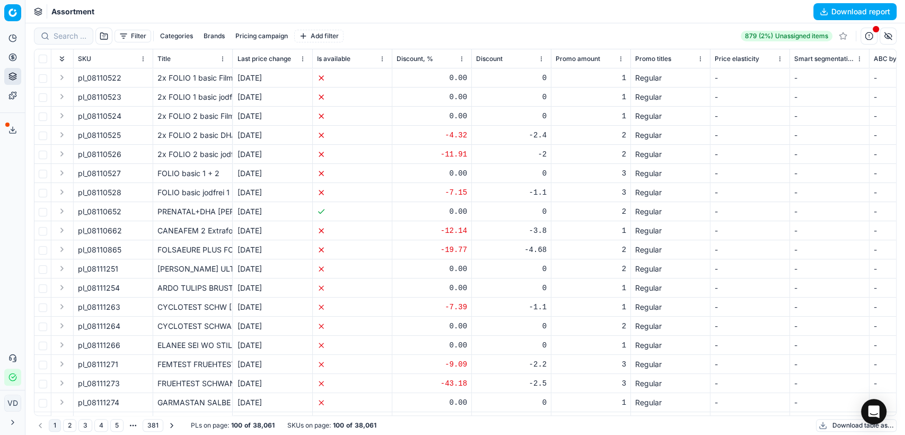
scroll to position [0, 2528]
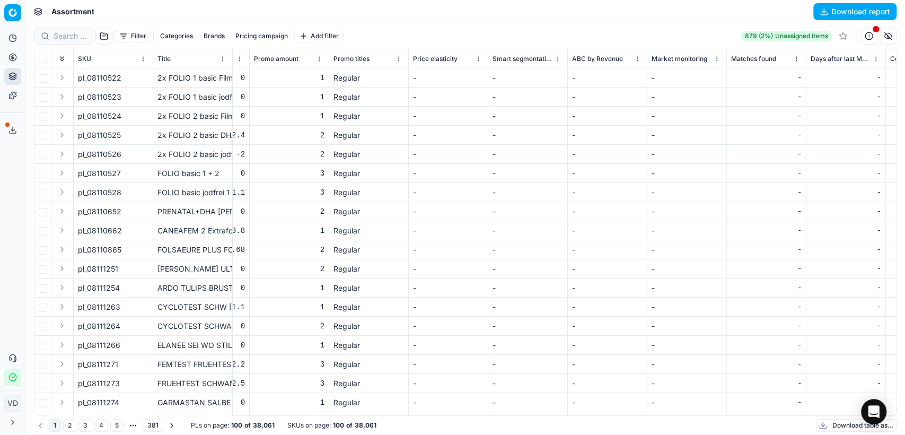
click at [399, 56] on html "Pricing platform Analytics Pricing Product portfolio Templates Export service 1…" at bounding box center [452, 217] width 905 height 435
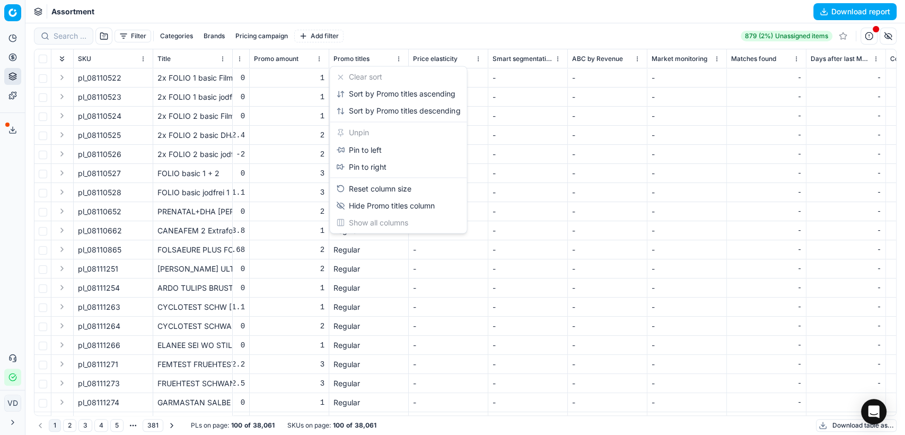
click at [134, 38] on html "Pricing platform Analytics Pricing Product portfolio Templates Export service 1…" at bounding box center [452, 217] width 905 height 435
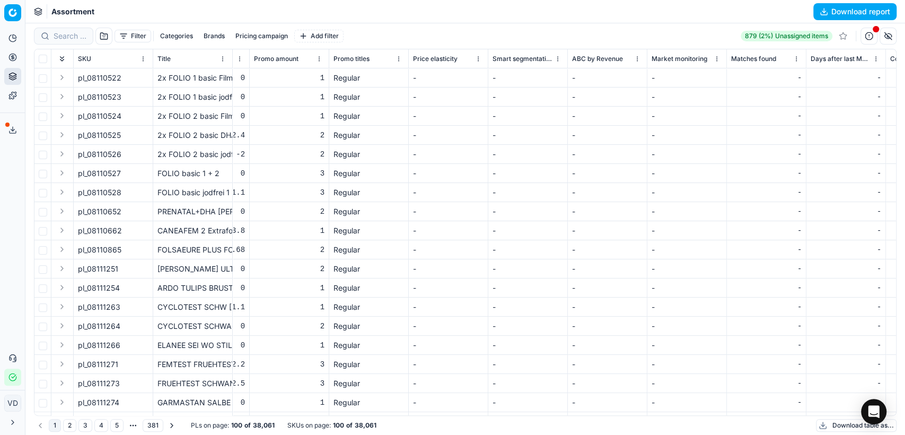
click at [134, 32] on button "Filter" at bounding box center [133, 36] width 37 height 13
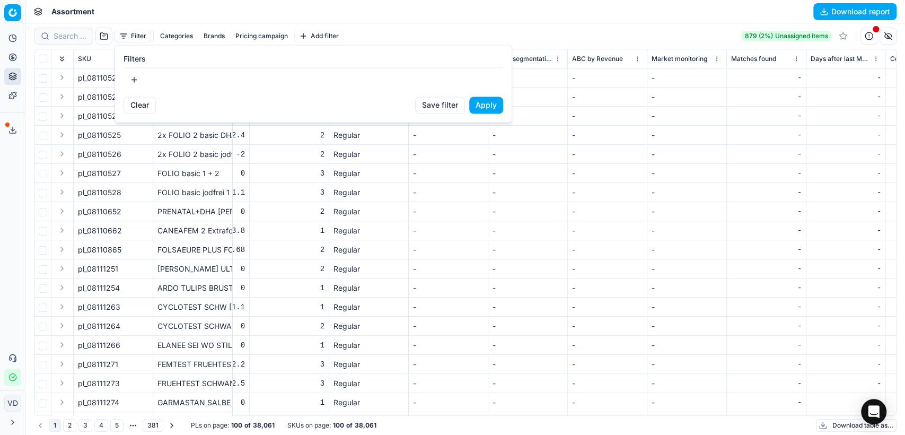
click at [138, 77] on button "button" at bounding box center [134, 79] width 21 height 17
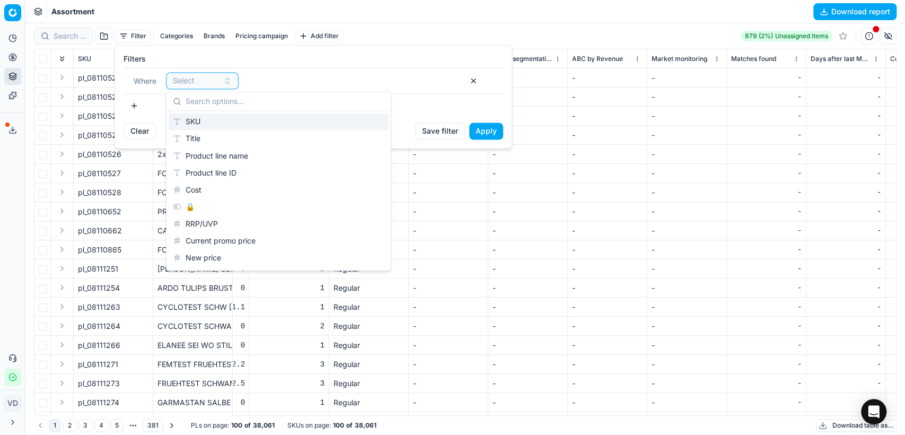
click at [391, 21] on html "Pricing platform Analytics Pricing Product portfolio Templates Export service 1…" at bounding box center [452, 217] width 905 height 435
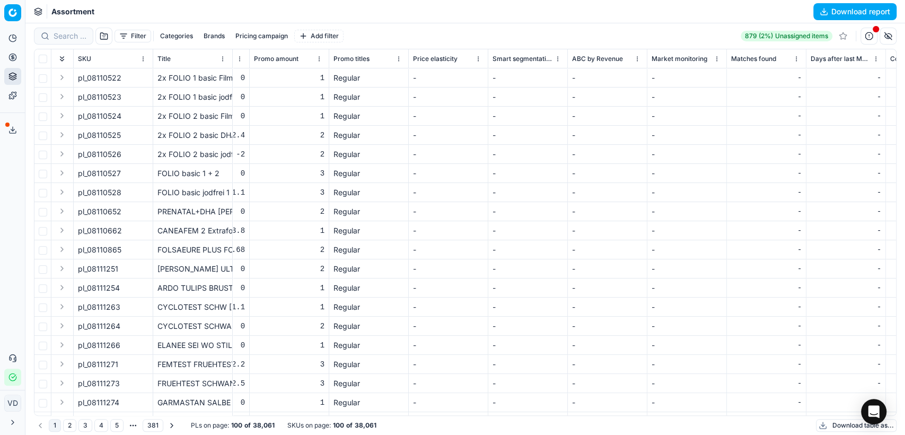
click at [140, 38] on button "Filter" at bounding box center [133, 36] width 37 height 13
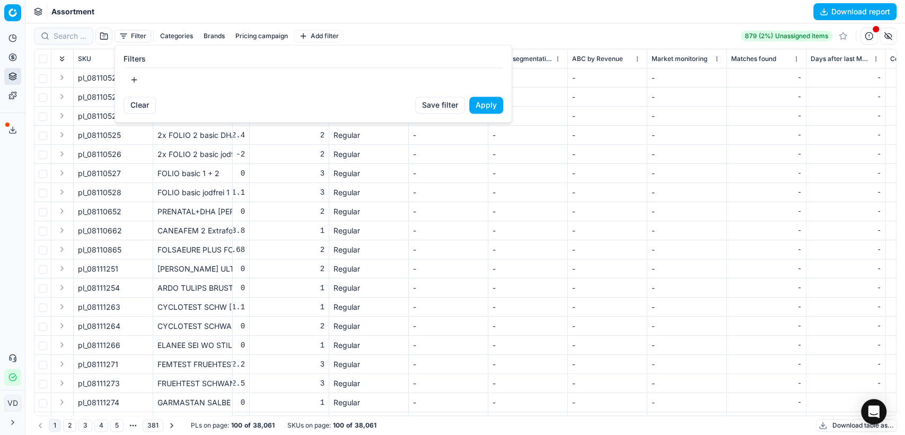
click at [131, 78] on button "button" at bounding box center [134, 79] width 21 height 17
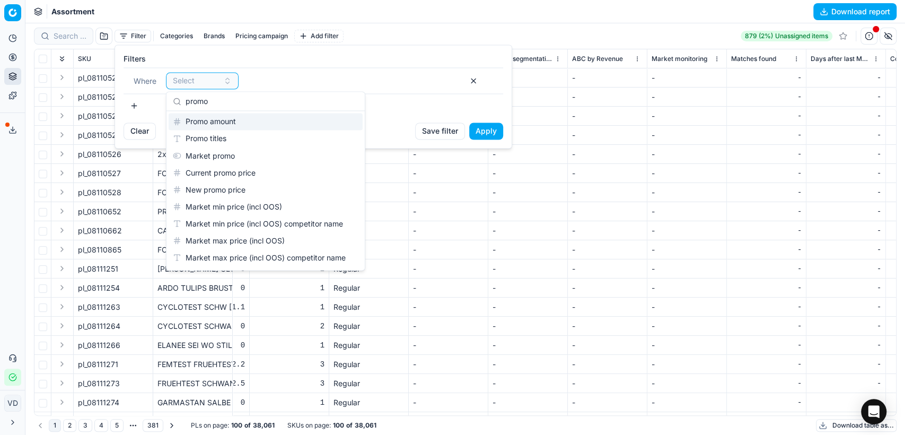
type input "promo"
click at [208, 131] on div "Promo titles" at bounding box center [266, 138] width 194 height 17
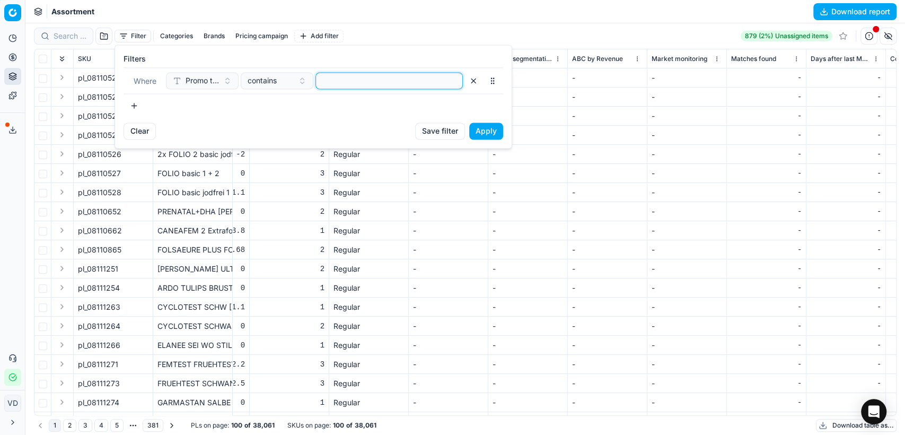
click at [411, 77] on input at bounding box center [389, 81] width 138 height 16
click at [454, 131] on button "Save filter" at bounding box center [440, 130] width 50 height 17
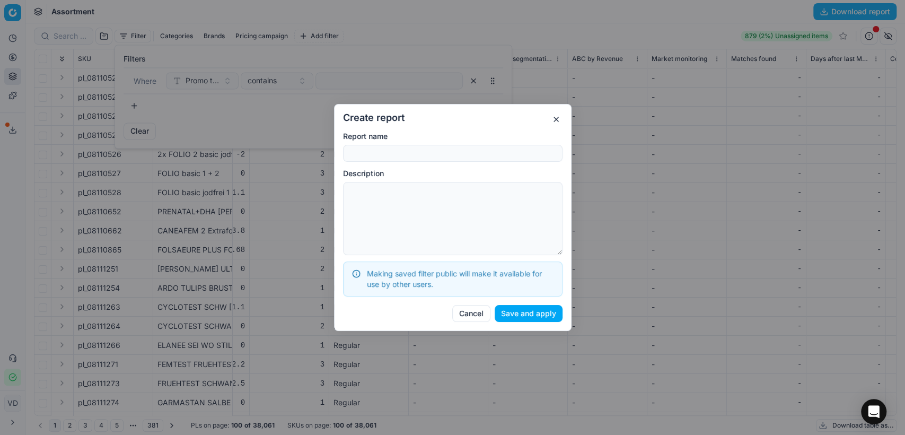
click at [556, 117] on button "button" at bounding box center [556, 119] width 13 height 13
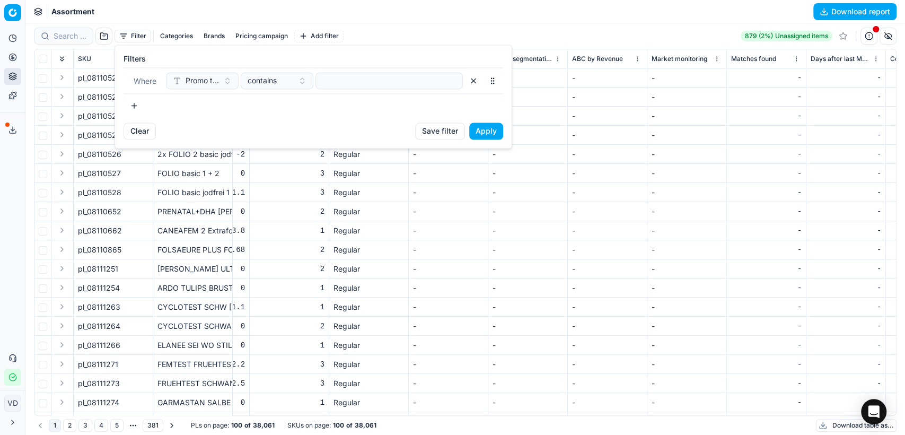
click at [131, 127] on button "Clear" at bounding box center [140, 130] width 32 height 17
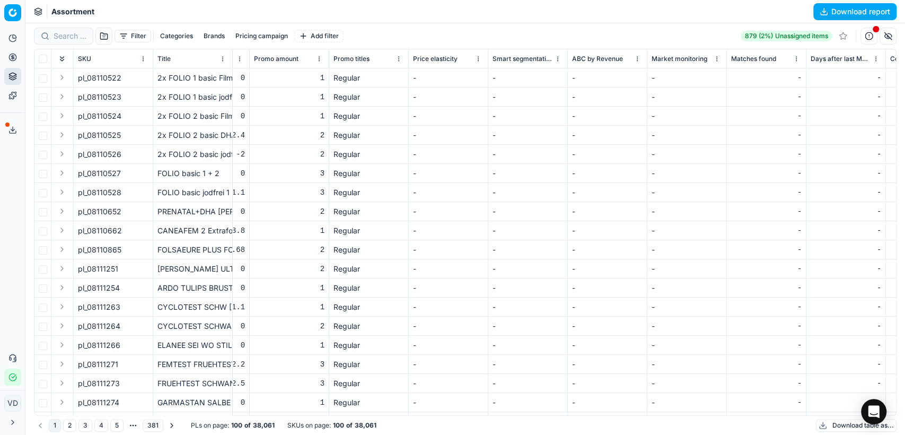
click at [320, 52] on th "Promo amount" at bounding box center [290, 58] width 80 height 19
click at [402, 60] on html "Pricing platform Analytics Pricing Product portfolio Templates Export service 1…" at bounding box center [452, 217] width 905 height 435
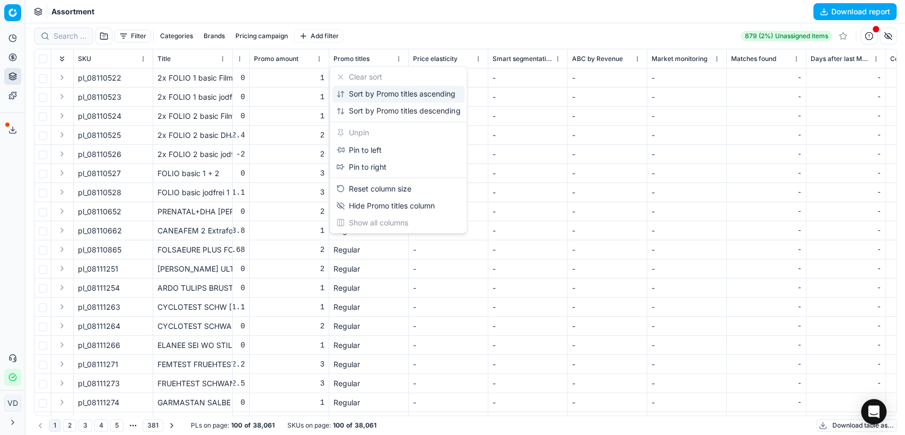
click at [366, 93] on div "Sort by Promo titles ascending" at bounding box center [395, 94] width 119 height 11
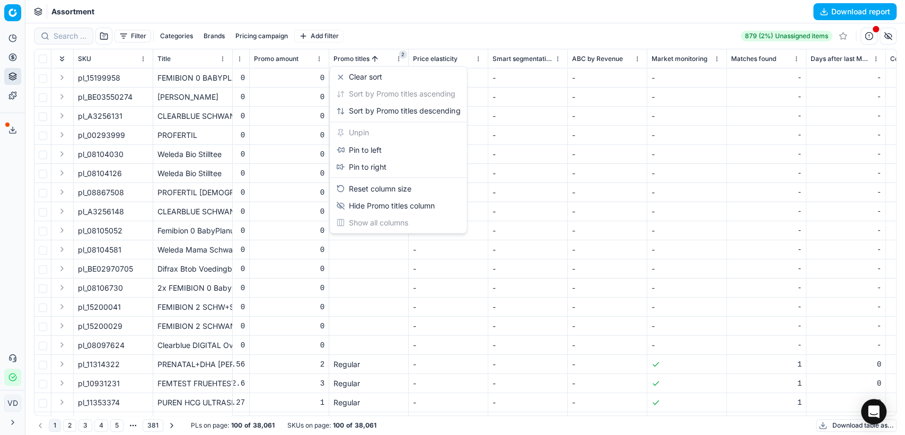
click at [398, 56] on html "Pricing platform Analytics Pricing Product portfolio Templates Export service 1…" at bounding box center [452, 217] width 905 height 435
click at [381, 109] on div "Sort by Promo titles descending" at bounding box center [398, 111] width 124 height 11
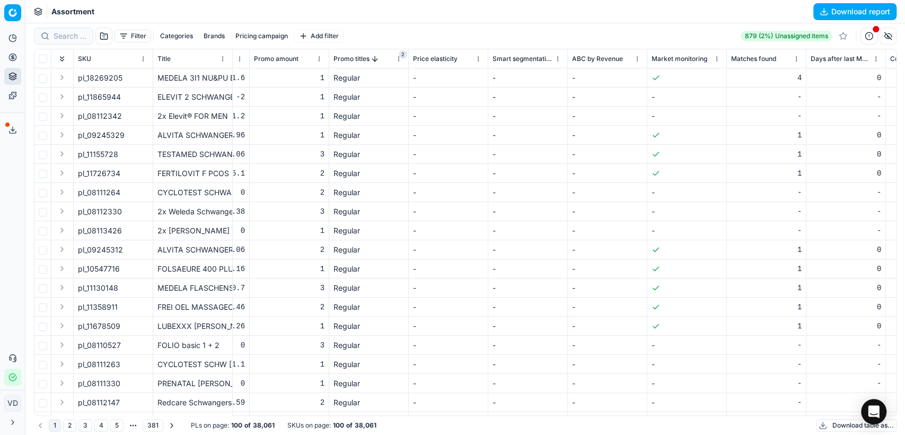
click at [399, 59] on html "Pricing platform Analytics Pricing Product portfolio Templates Export service 1…" at bounding box center [452, 217] width 905 height 435
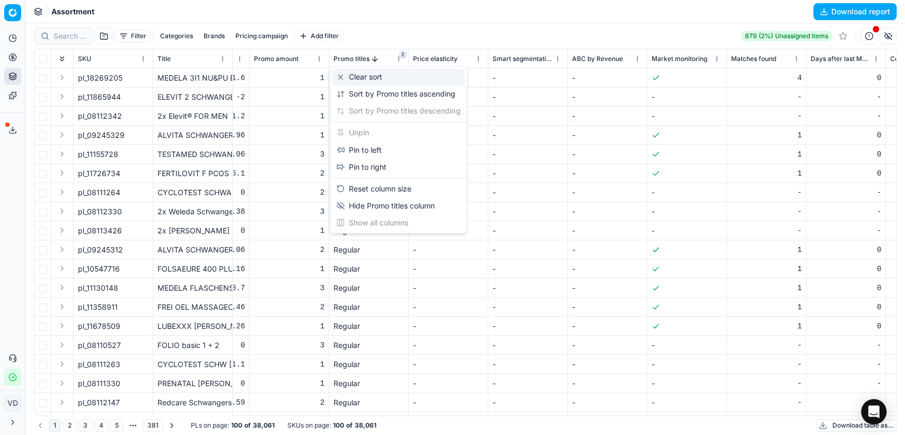
click at [382, 73] on div "Clear sort" at bounding box center [359, 77] width 46 height 11
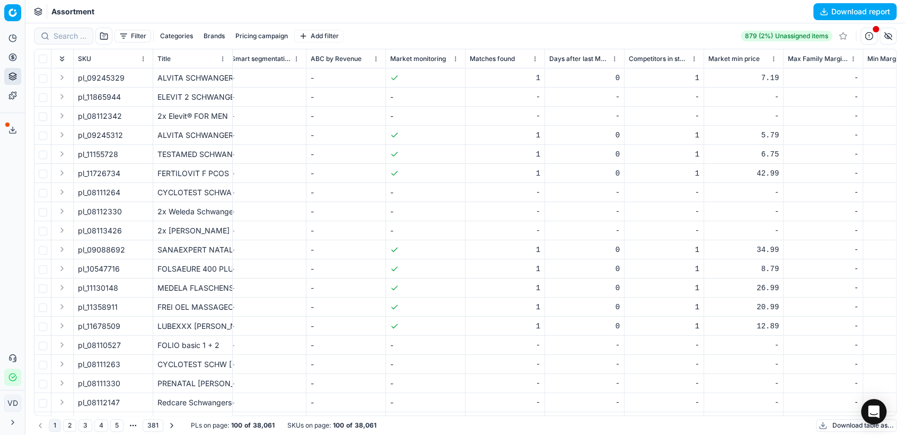
scroll to position [0, 2945]
